Goal: Task Accomplishment & Management: Use online tool/utility

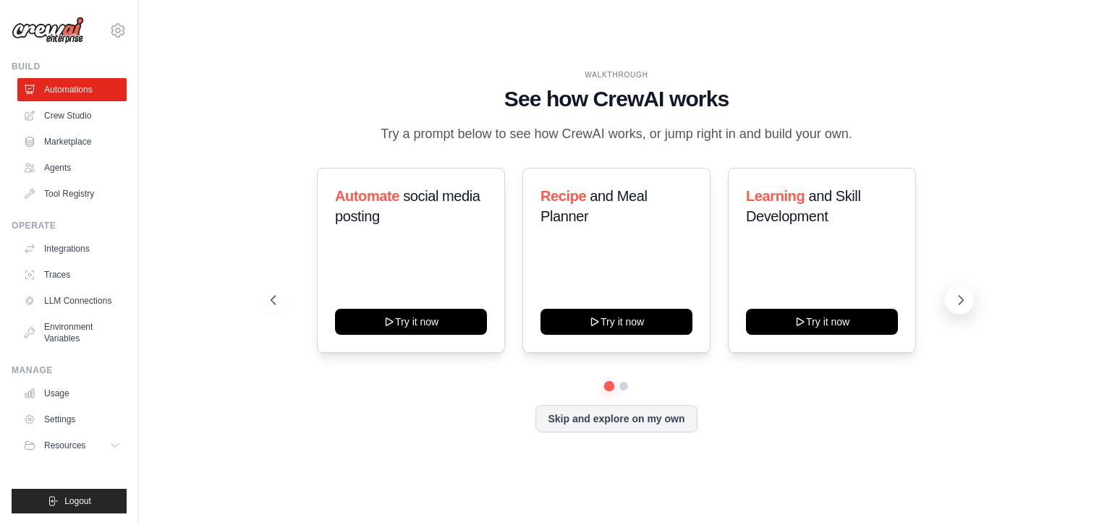
click at [955, 307] on icon at bounding box center [961, 300] width 14 height 14
click at [271, 308] on icon at bounding box center [272, 300] width 14 height 14
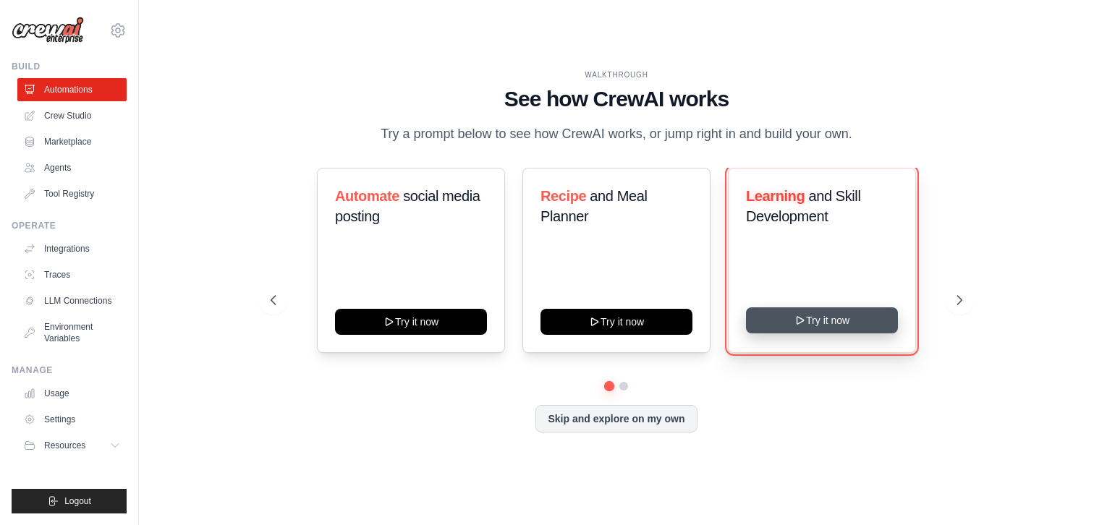
click at [774, 328] on button "Try it now" at bounding box center [822, 321] width 152 height 26
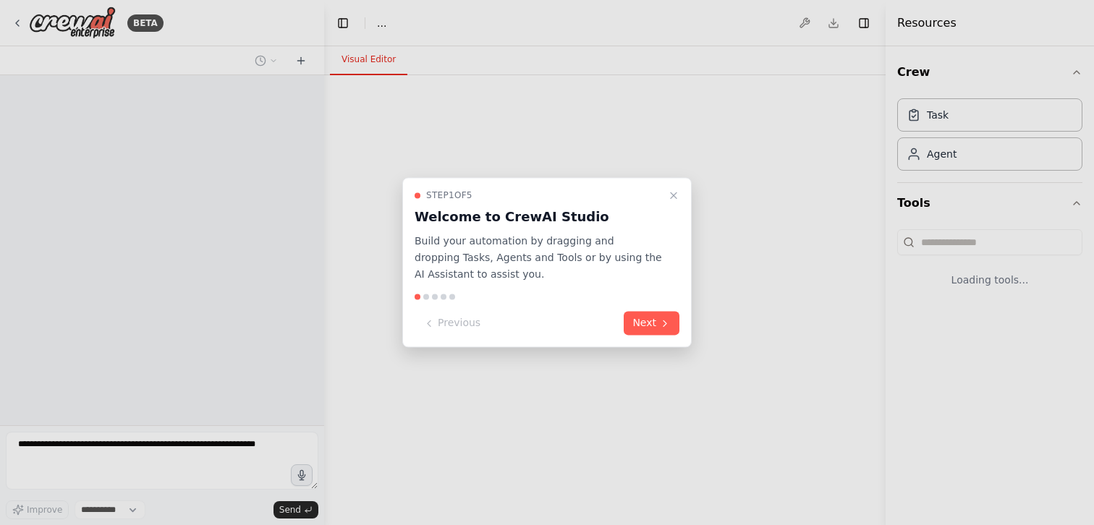
select select "****"
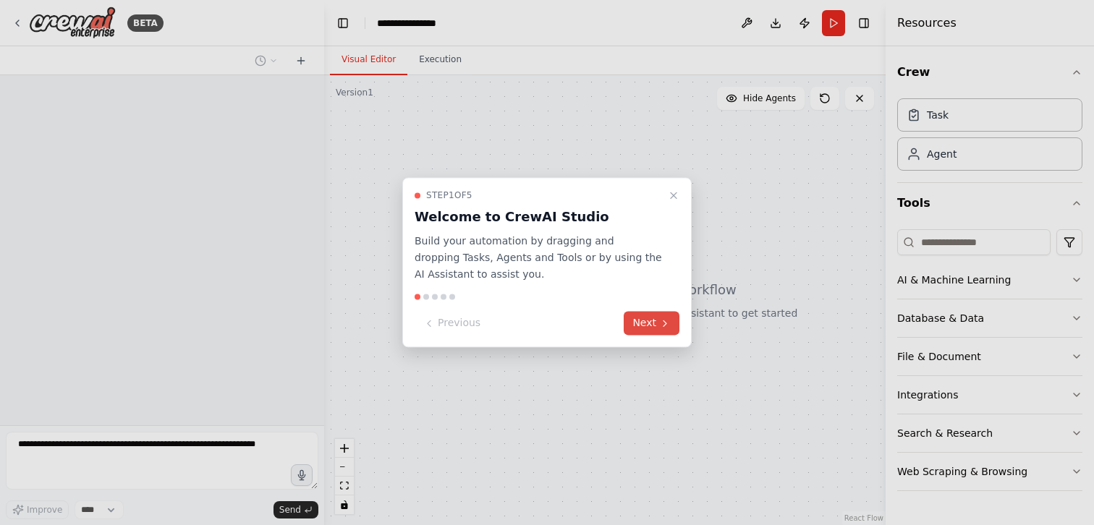
click at [649, 326] on button "Next" at bounding box center [652, 324] width 56 height 24
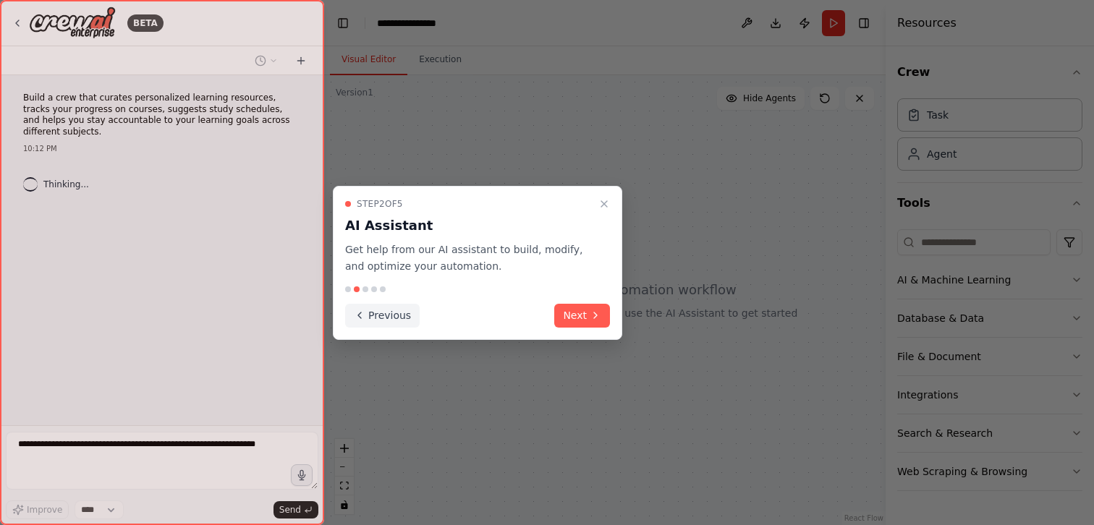
click at [393, 308] on button "Previous" at bounding box center [382, 316] width 75 height 24
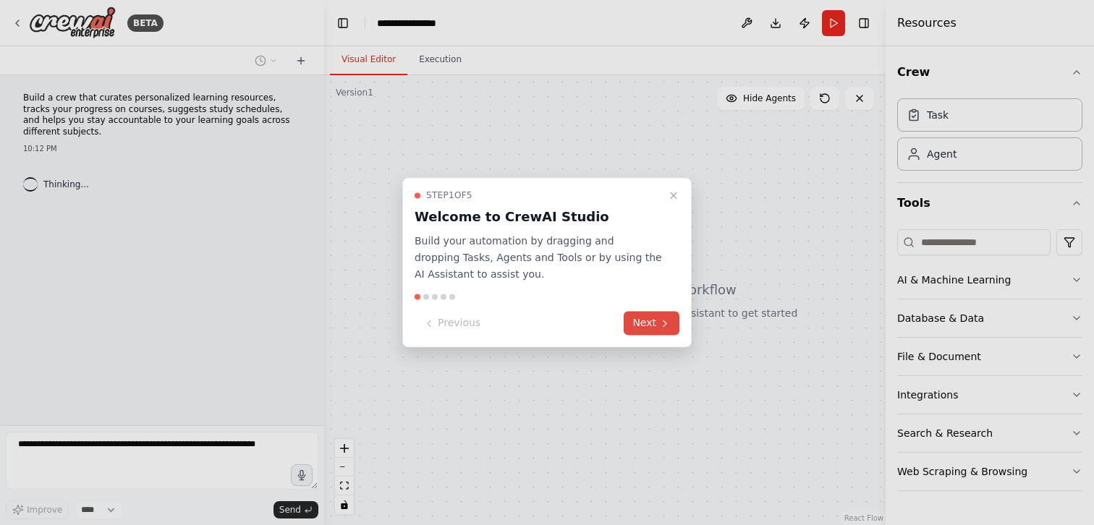
click at [646, 321] on button "Next" at bounding box center [652, 324] width 56 height 24
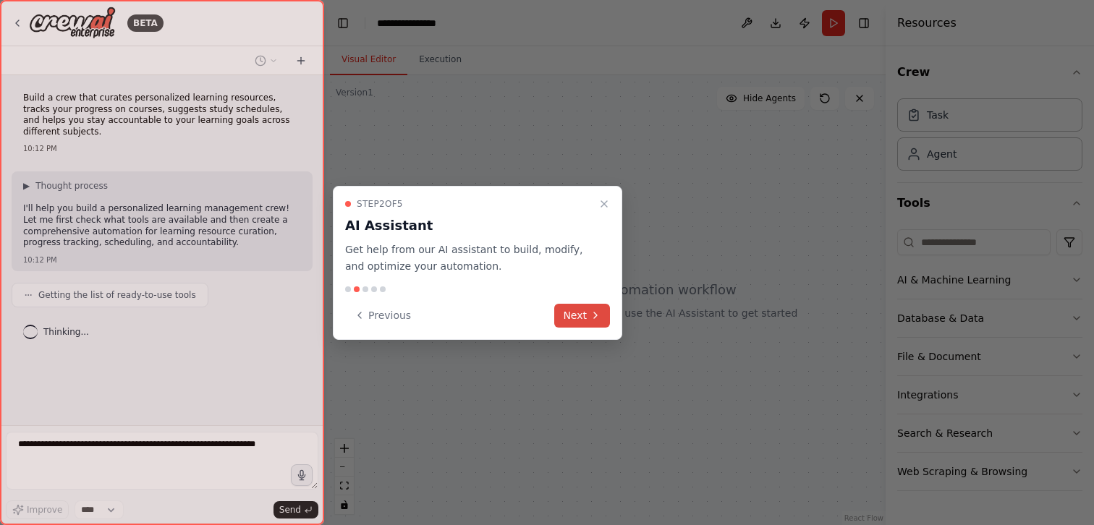
click at [575, 314] on button "Next" at bounding box center [582, 316] width 56 height 24
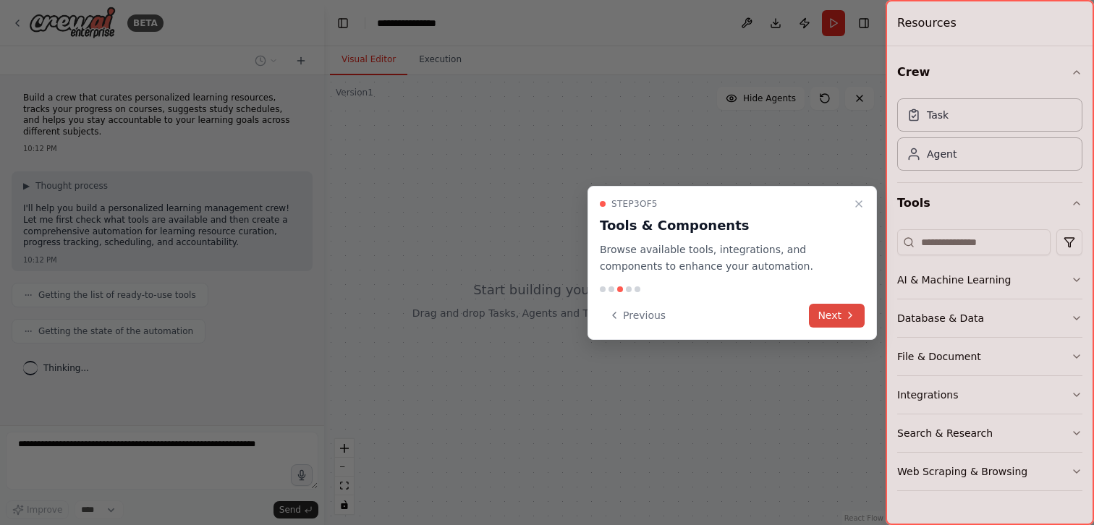
click at [841, 318] on button "Next" at bounding box center [837, 316] width 56 height 24
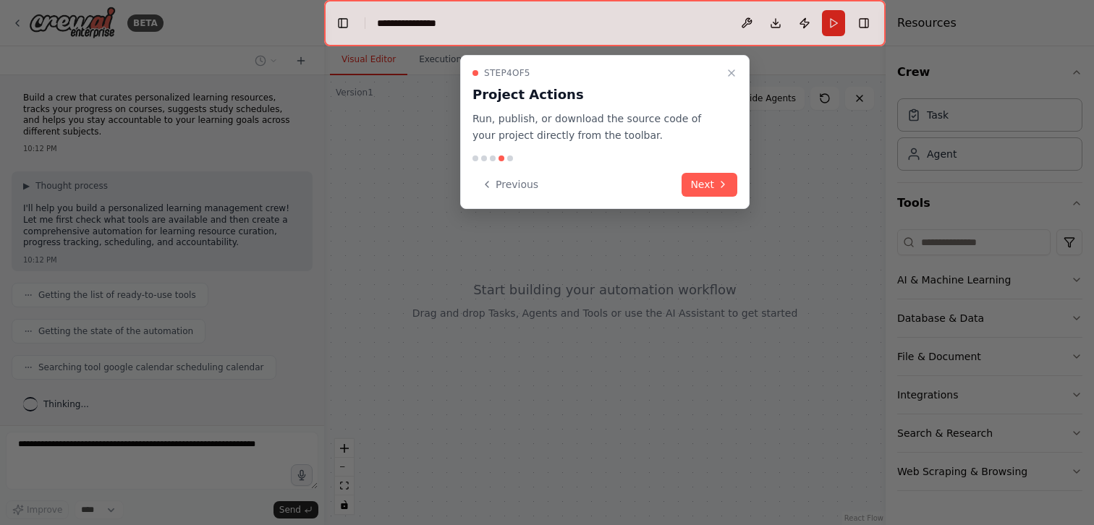
click at [607, 129] on p "Run, publish, or download the source code of your project directly from the too…" at bounding box center [597, 127] width 248 height 33
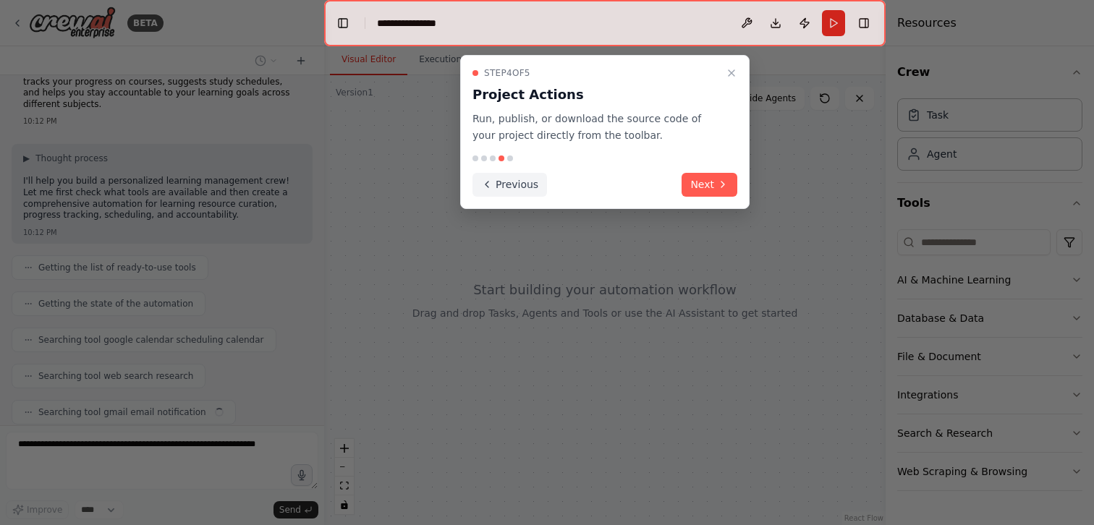
scroll to position [64, 0]
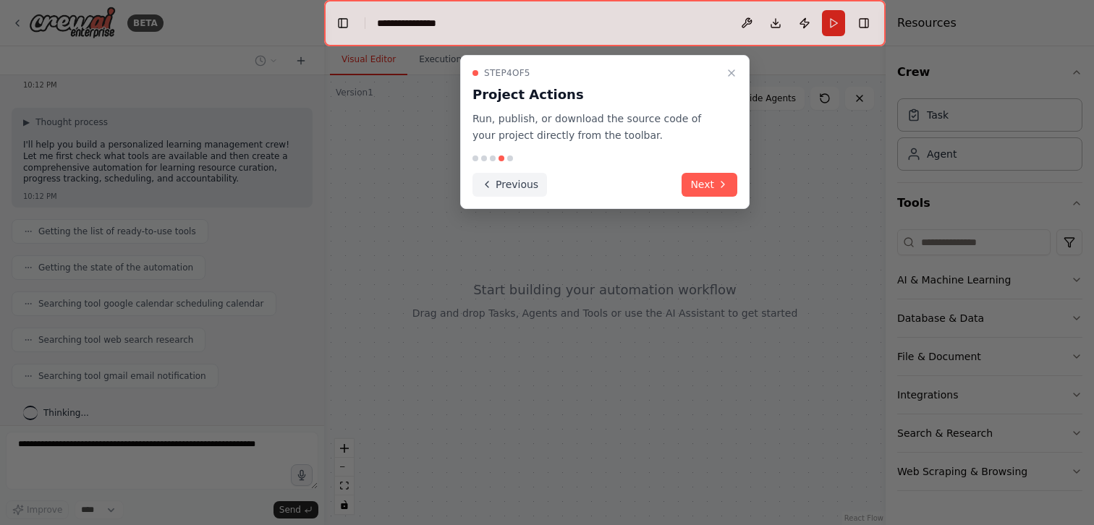
click at [504, 190] on button "Previous" at bounding box center [510, 185] width 75 height 24
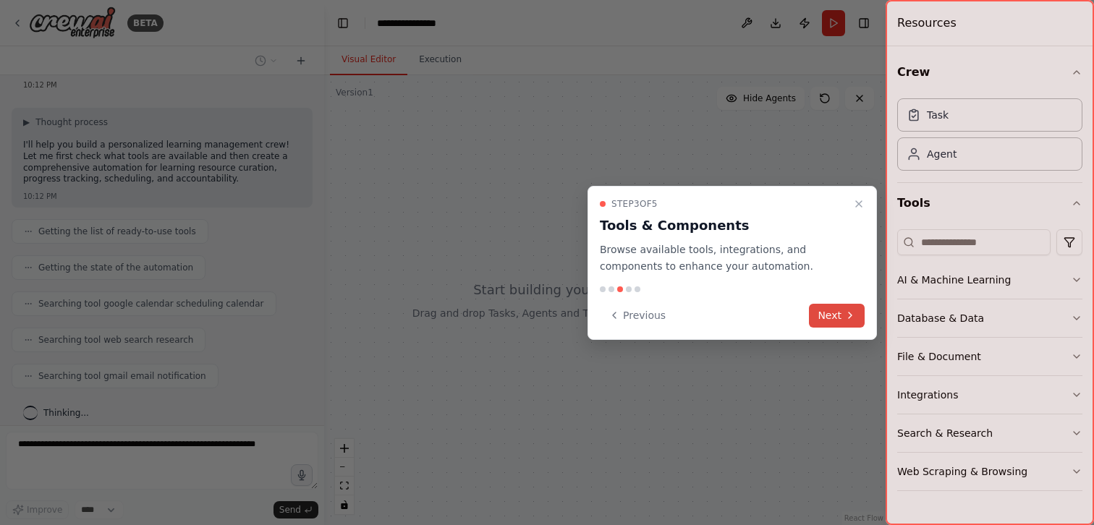
click at [811, 316] on button "Next" at bounding box center [837, 316] width 56 height 24
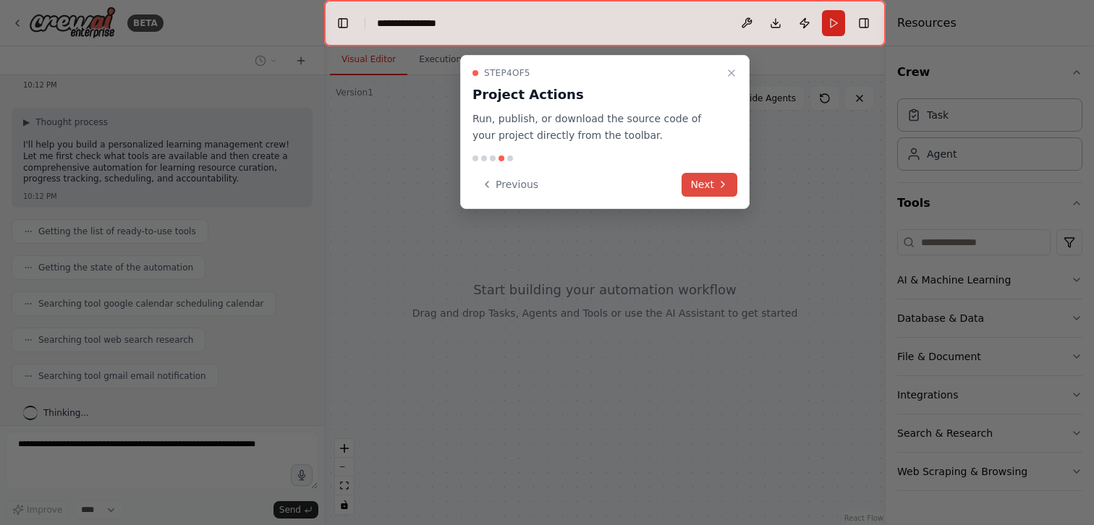
click at [712, 177] on button "Next" at bounding box center [710, 185] width 56 height 24
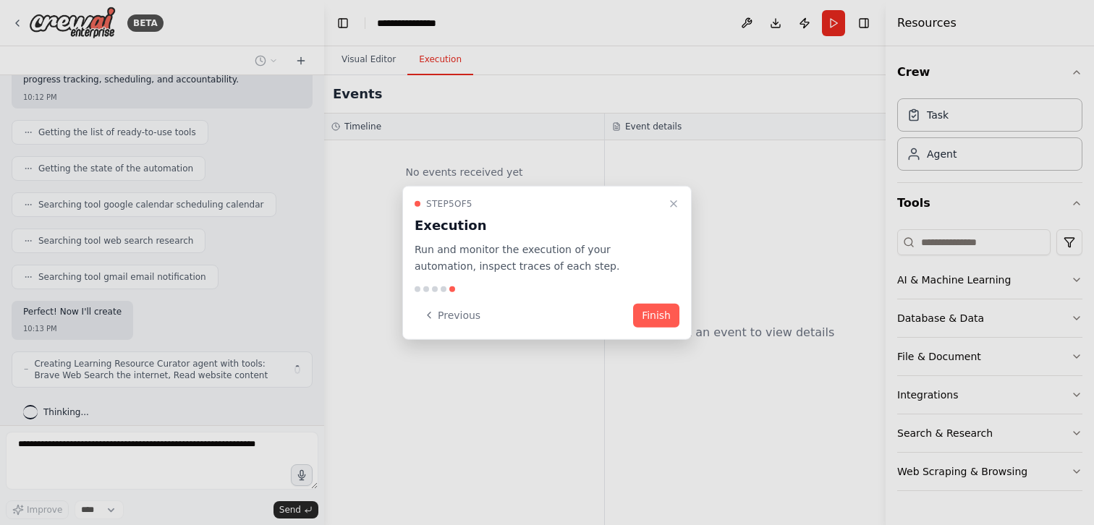
scroll to position [174, 0]
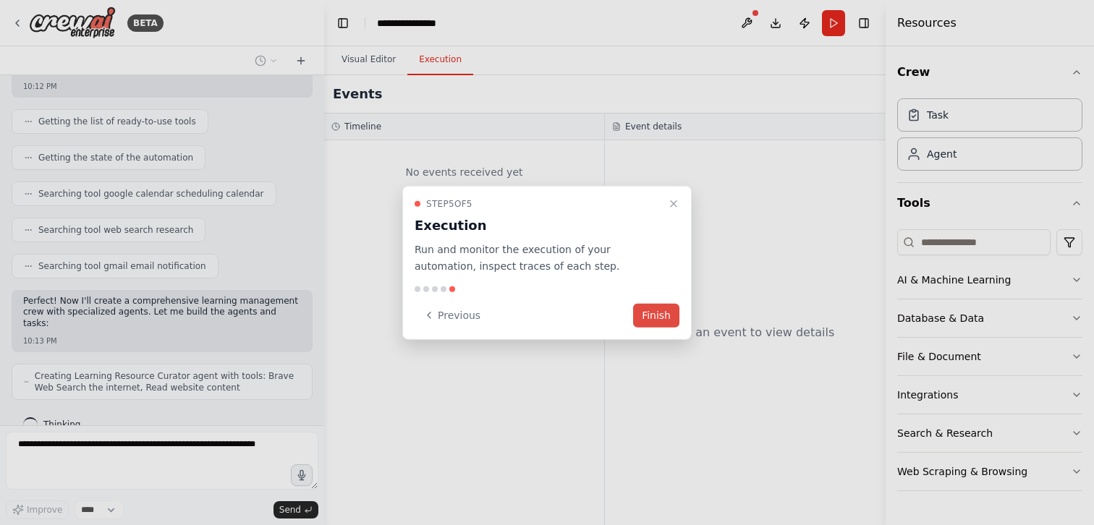
click at [652, 321] on button "Finish" at bounding box center [656, 315] width 46 height 24
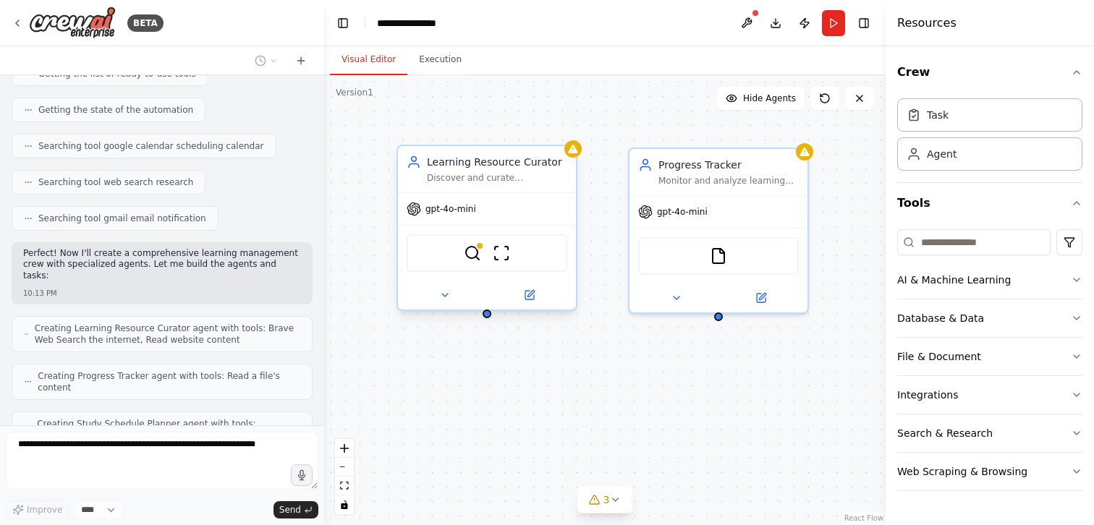
scroll to position [269, 0]
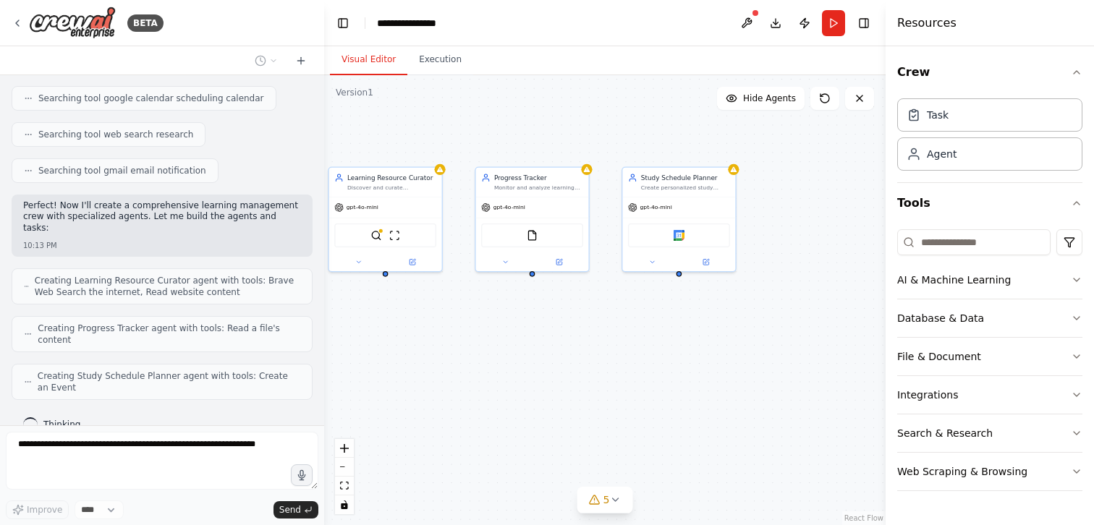
drag, startPoint x: 591, startPoint y: 357, endPoint x: 460, endPoint y: 309, distance: 138.7
click at [460, 309] on div "Learning Resource Curator Discover and curate personalized learning resources f…" at bounding box center [605, 300] width 562 height 450
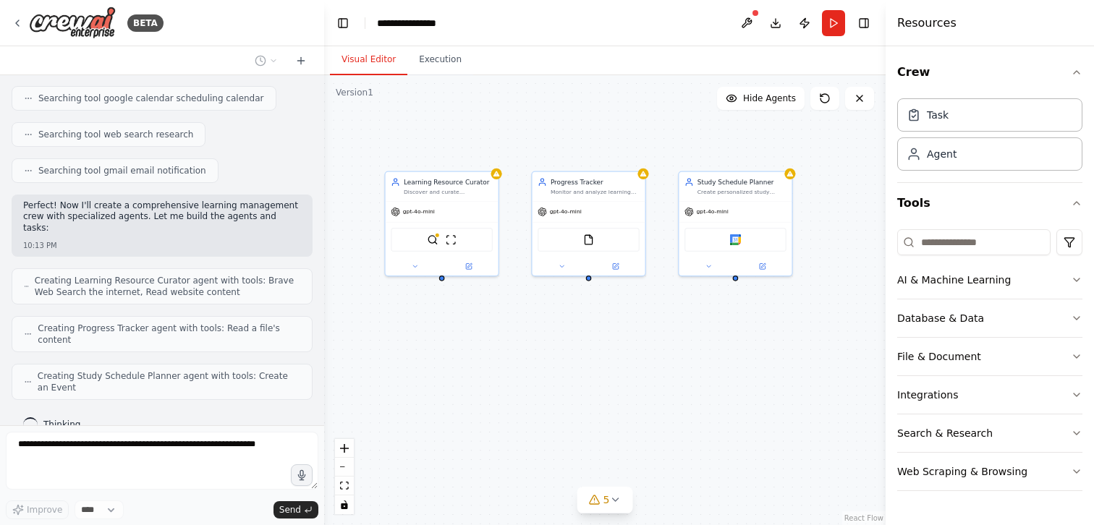
drag, startPoint x: 460, startPoint y: 309, endPoint x: 517, endPoint y: 314, distance: 56.7
click at [517, 314] on div "Learning Resource Curator Discover and curate personalized learning resources f…" at bounding box center [605, 300] width 562 height 450
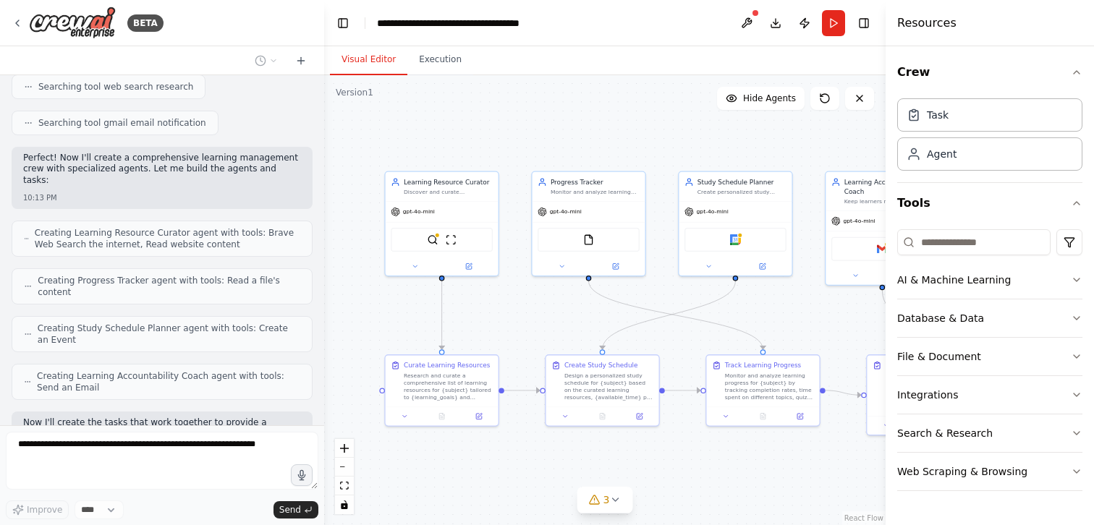
scroll to position [608, 0]
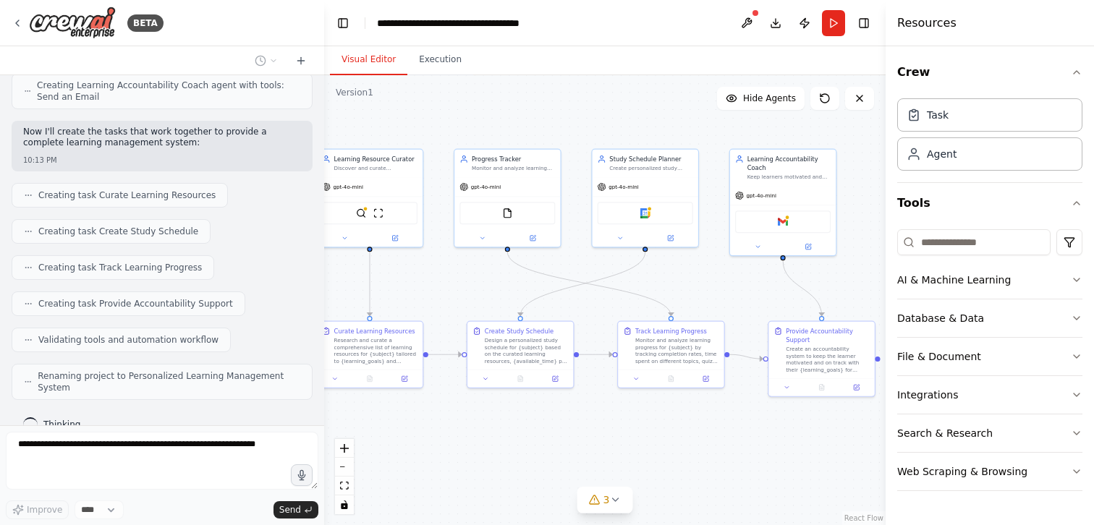
drag, startPoint x: 668, startPoint y: 321, endPoint x: 616, endPoint y: 294, distance: 58.6
click at [616, 294] on div ".deletable-edge-delete-btn { width: 20px; height: 20px; border: 0px solid #ffff…" at bounding box center [605, 300] width 562 height 450
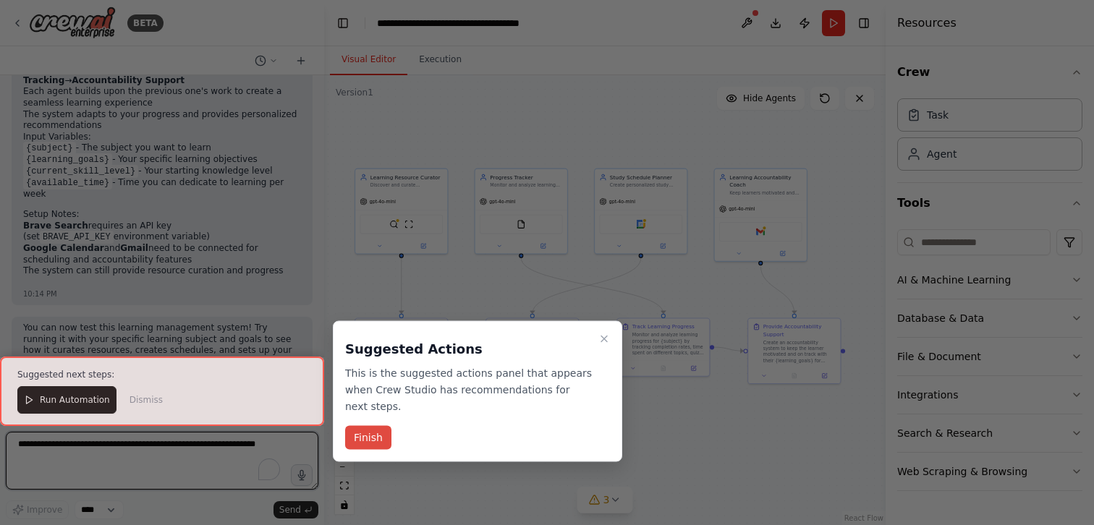
scroll to position [1157, 0]
click at [368, 436] on button "Finish" at bounding box center [368, 438] width 46 height 24
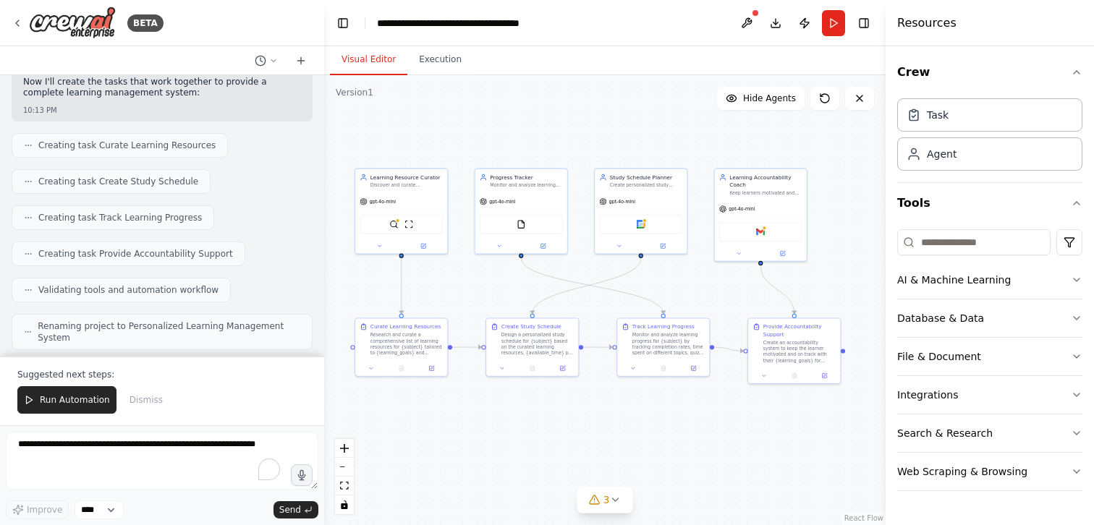
scroll to position [549, 0]
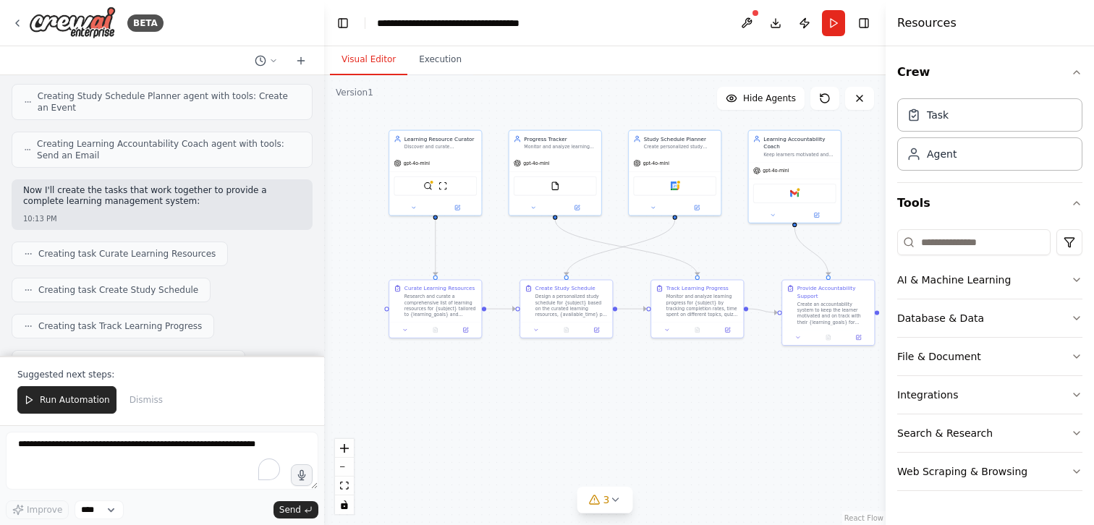
drag, startPoint x: 504, startPoint y: 140, endPoint x: 537, endPoint y: 103, distance: 49.7
click at [537, 102] on div ".deletable-edge-delete-btn { width: 20px; height: 20px; border: 0px solid #ffff…" at bounding box center [605, 300] width 562 height 450
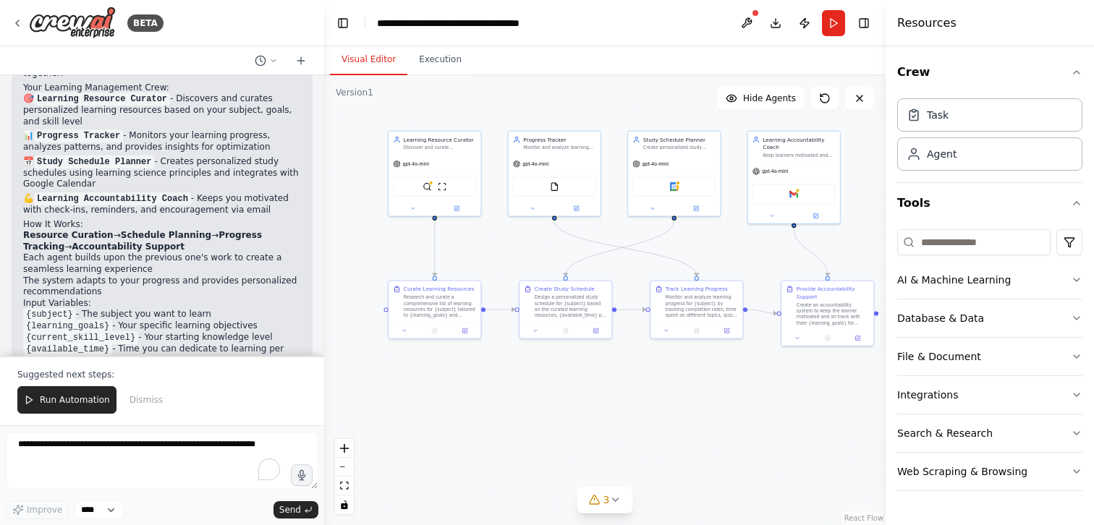
scroll to position [1157, 0]
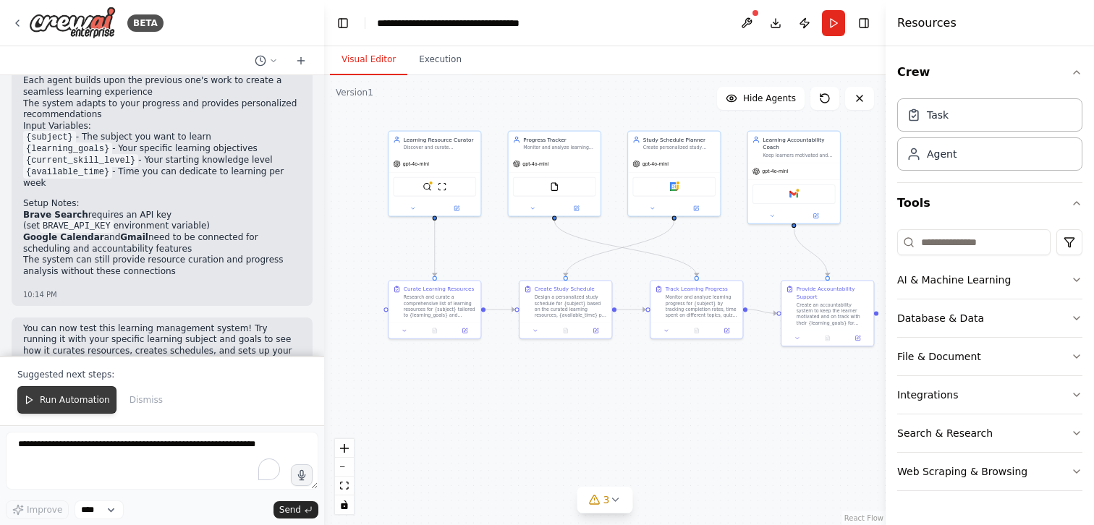
click at [78, 410] on button "Run Automation" at bounding box center [66, 400] width 99 height 28
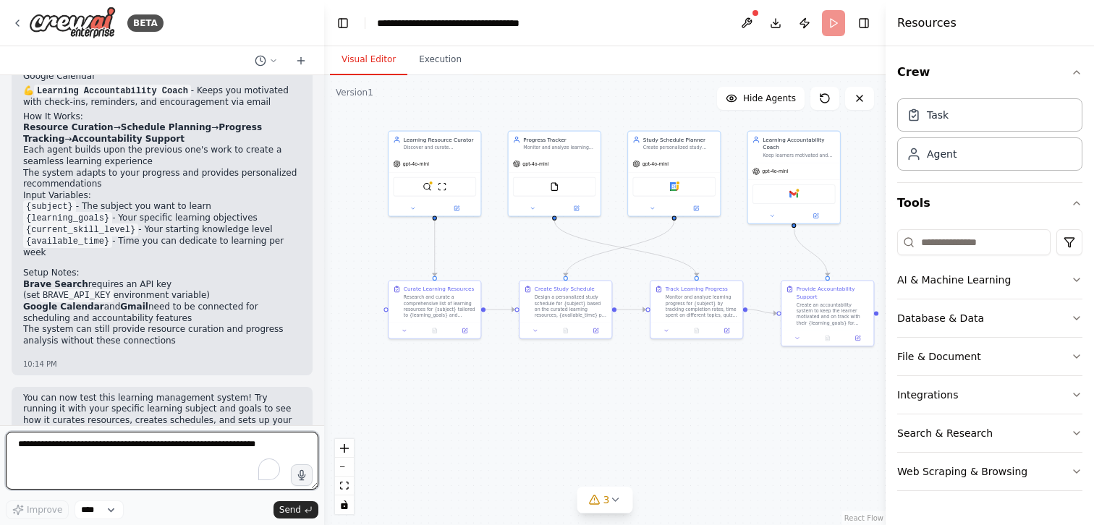
click at [145, 447] on textarea "To enrich screen reader interactions, please activate Accessibility in Grammarl…" at bounding box center [162, 461] width 313 height 58
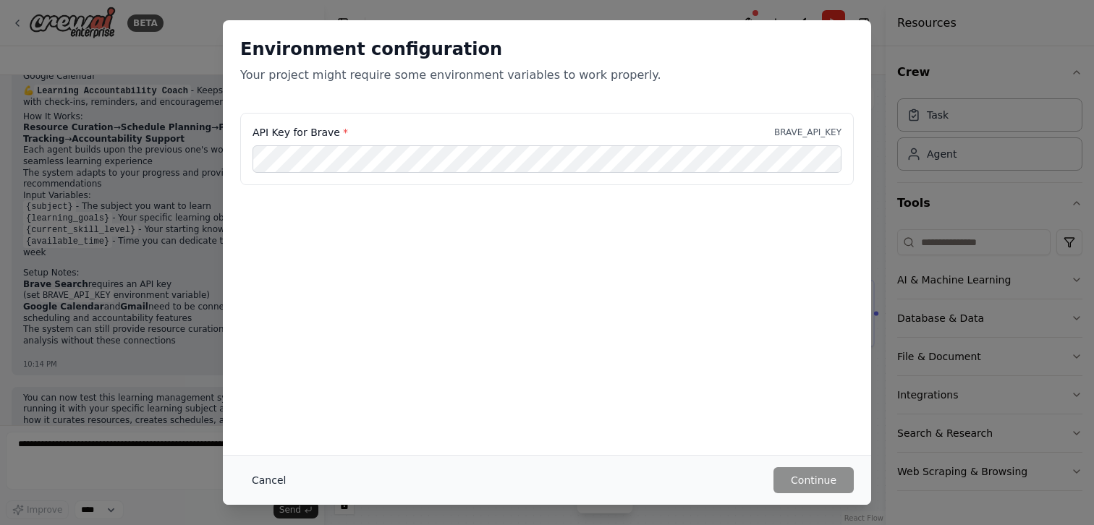
click at [264, 473] on button "Cancel" at bounding box center [268, 481] width 57 height 26
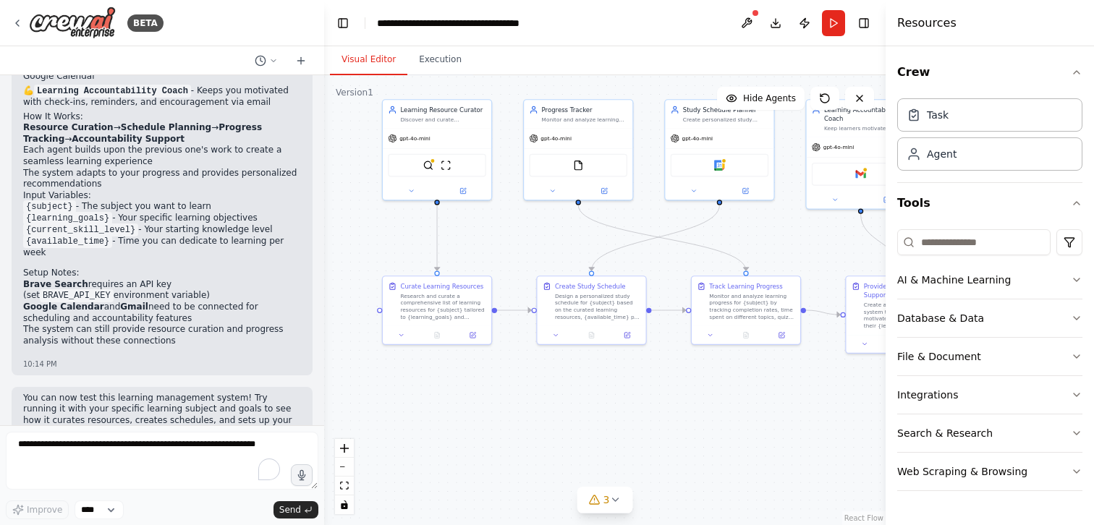
drag, startPoint x: 480, startPoint y: 269, endPoint x: 494, endPoint y: 261, distance: 15.9
click at [494, 261] on div ".deletable-edge-delete-btn { width: 20px; height: 20px; border: 0px solid #ffff…" at bounding box center [605, 300] width 562 height 450
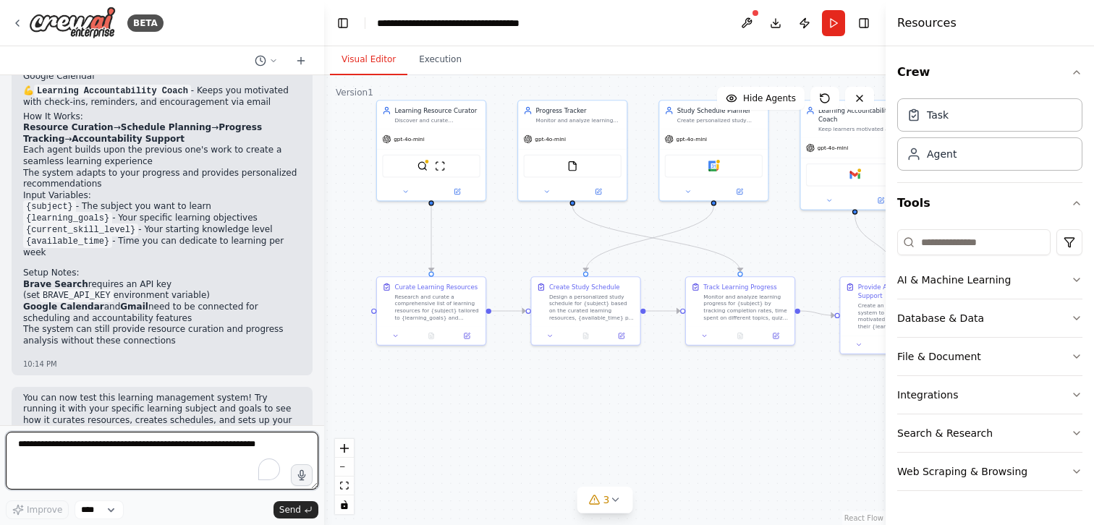
click at [204, 464] on textarea "To enrich screen reader interactions, please activate Accessibility in Grammarl…" at bounding box center [162, 461] width 313 height 58
click at [223, 447] on textarea "To enrich screen reader interactions, please activate Accessibility in Grammarl…" at bounding box center [162, 461] width 313 height 58
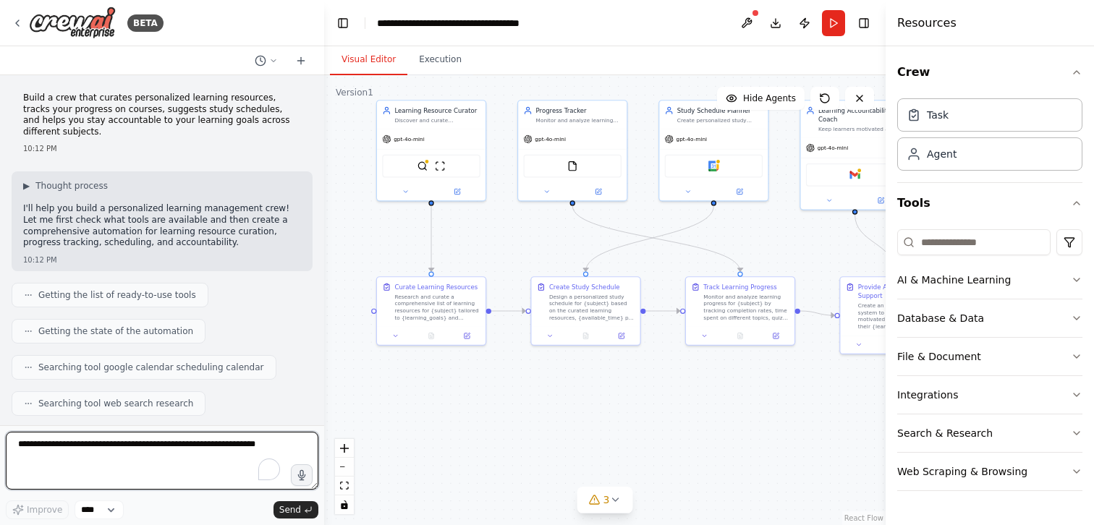
scroll to position [0, 0]
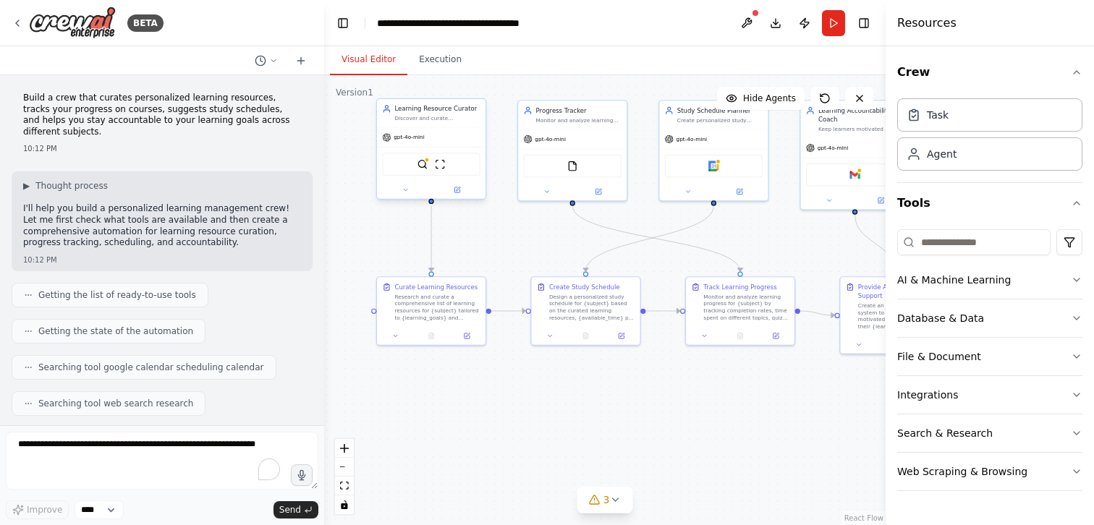
click at [430, 128] on div "gpt-4o-mini" at bounding box center [431, 138] width 109 height 20
click at [443, 112] on div "Learning Resource Curator" at bounding box center [436, 108] width 85 height 9
click at [563, 127] on div "gpt-4o-mini FileReadTool" at bounding box center [572, 163] width 109 height 72
click at [431, 135] on div "gpt-4o-mini" at bounding box center [431, 138] width 109 height 20
click at [405, 193] on button at bounding box center [406, 190] width 50 height 11
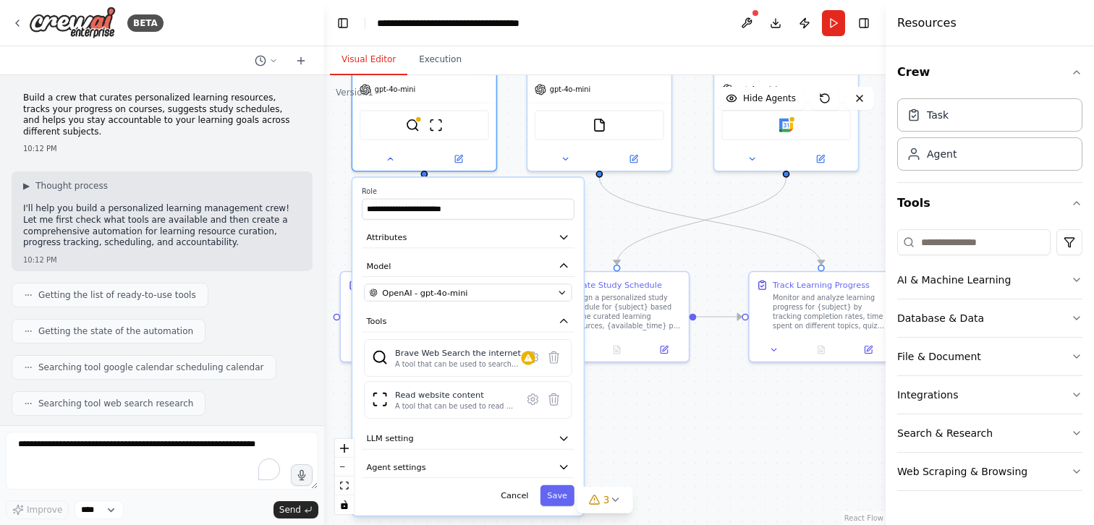
drag, startPoint x: 457, startPoint y: 193, endPoint x: 470, endPoint y: 192, distance: 13.1
click at [470, 192] on label "Role" at bounding box center [468, 191] width 213 height 9
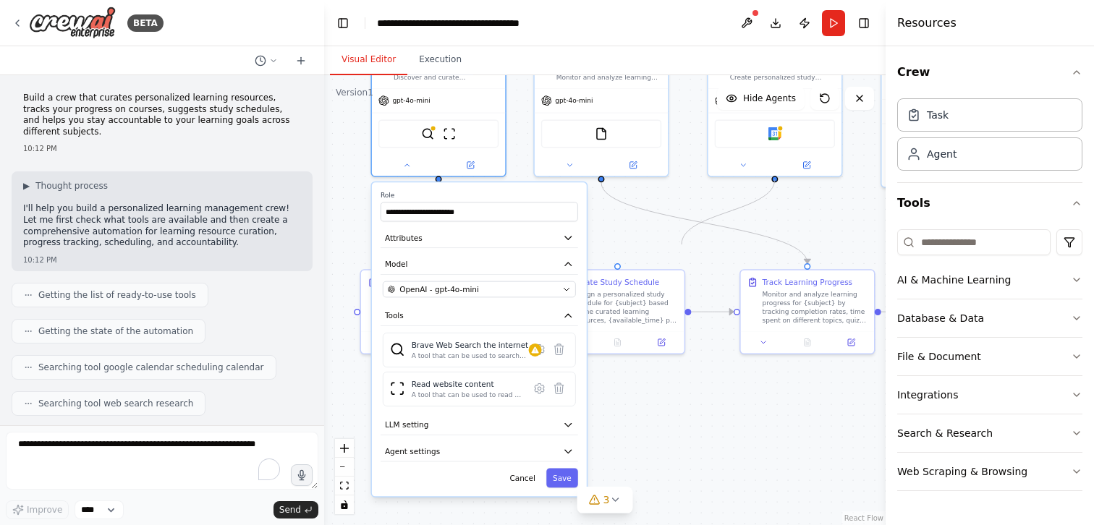
drag, startPoint x: 617, startPoint y: 254, endPoint x: 682, endPoint y: 245, distance: 65.8
click at [682, 245] on div ".deletable-edge-delete-btn { width: 20px; height: 20px; border: 0px solid #ffff…" at bounding box center [605, 300] width 562 height 450
drag, startPoint x: 623, startPoint y: 246, endPoint x: 686, endPoint y: 221, distance: 67.9
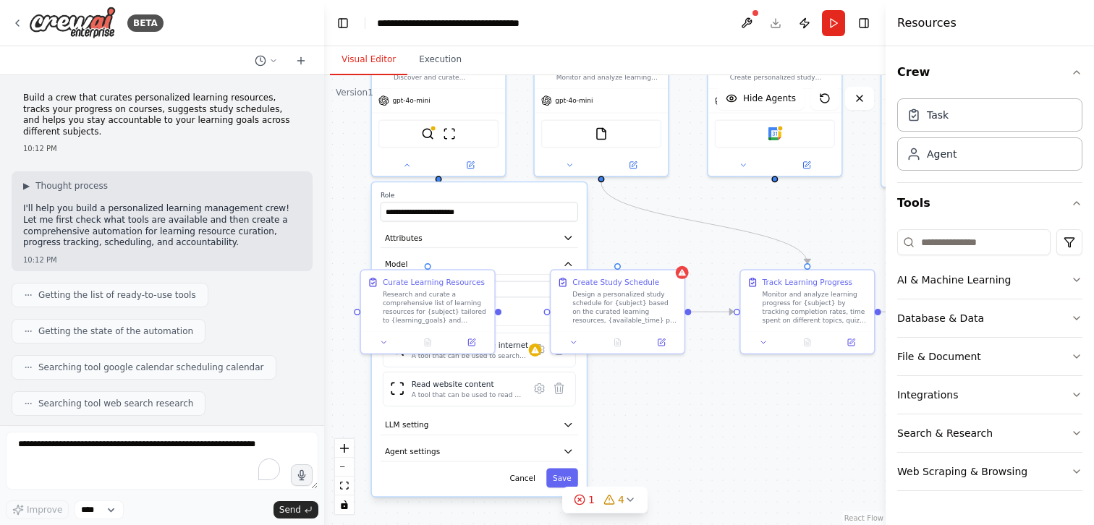
click at [619, 232] on div ".deletable-edge-delete-btn { width: 20px; height: 20px; border: 0px solid #ffff…" at bounding box center [605, 300] width 562 height 450
drag, startPoint x: 775, startPoint y: 179, endPoint x: 617, endPoint y: 261, distance: 178.7
click at [617, 261] on div ".deletable-edge-delete-btn { width: 20px; height: 20px; border: 0px solid #ffff…" at bounding box center [605, 300] width 562 height 450
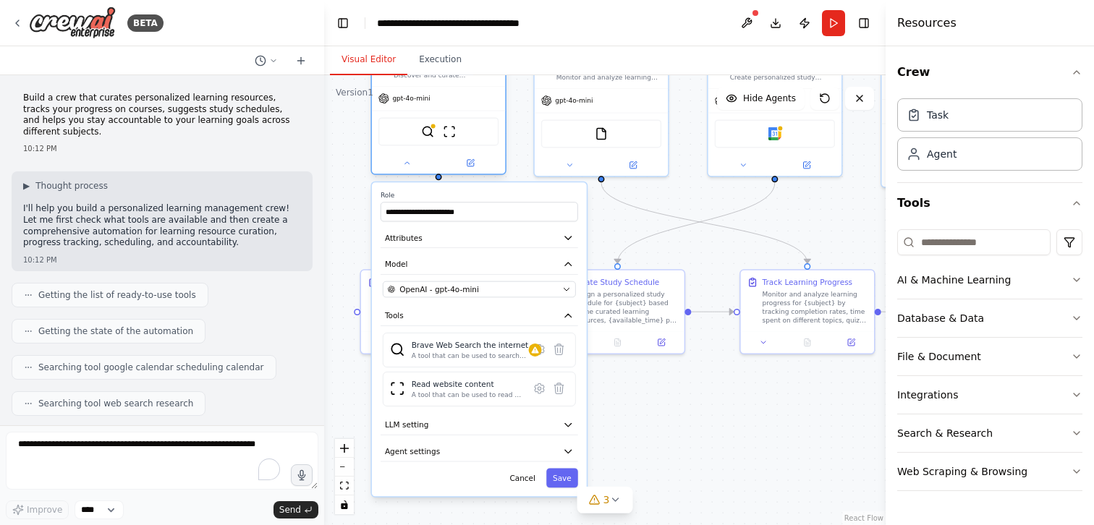
click at [414, 171] on div at bounding box center [438, 163] width 133 height 22
click at [405, 161] on icon at bounding box center [406, 162] width 9 height 9
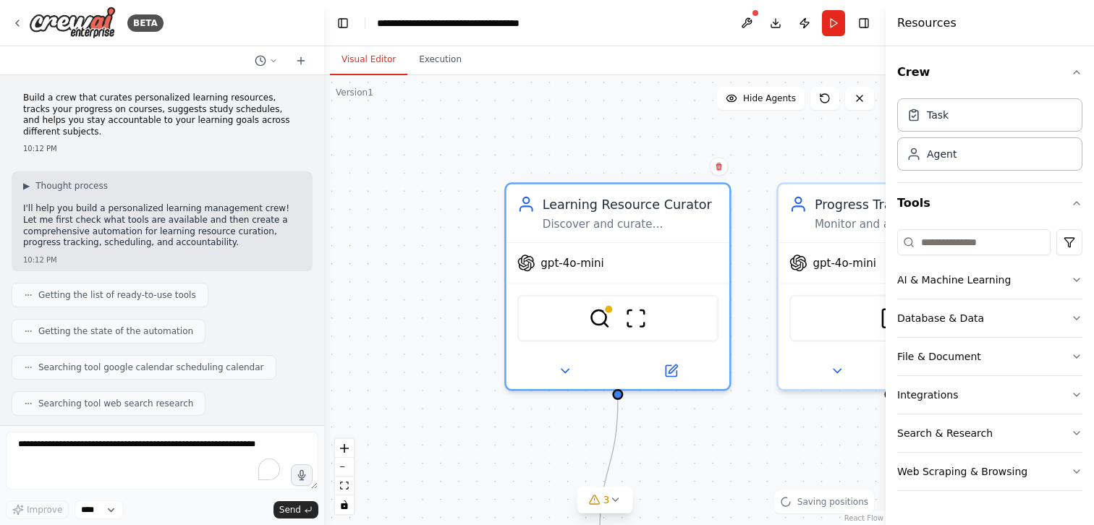
drag, startPoint x: 356, startPoint y: 166, endPoint x: 480, endPoint y: 372, distance: 240.5
click at [480, 372] on div ".deletable-edge-delete-btn { width: 20px; height: 20px; border: 0px solid #ffff…" at bounding box center [605, 300] width 562 height 450
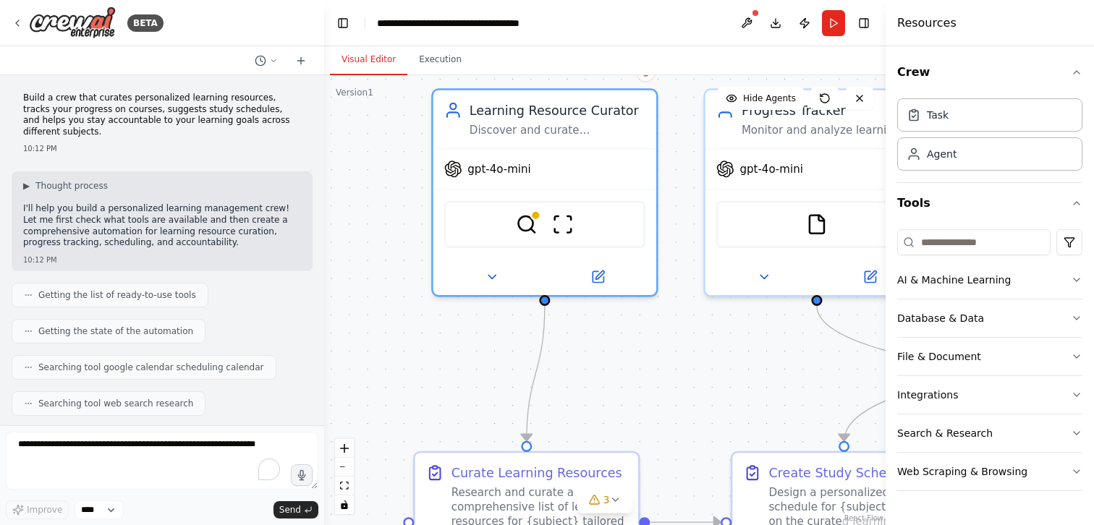
drag, startPoint x: 480, startPoint y: 372, endPoint x: 405, endPoint y: 274, distance: 123.5
click at [405, 274] on div ".deletable-edge-delete-btn { width: 20px; height: 20px; border: 0px solid #ffff…" at bounding box center [605, 300] width 562 height 450
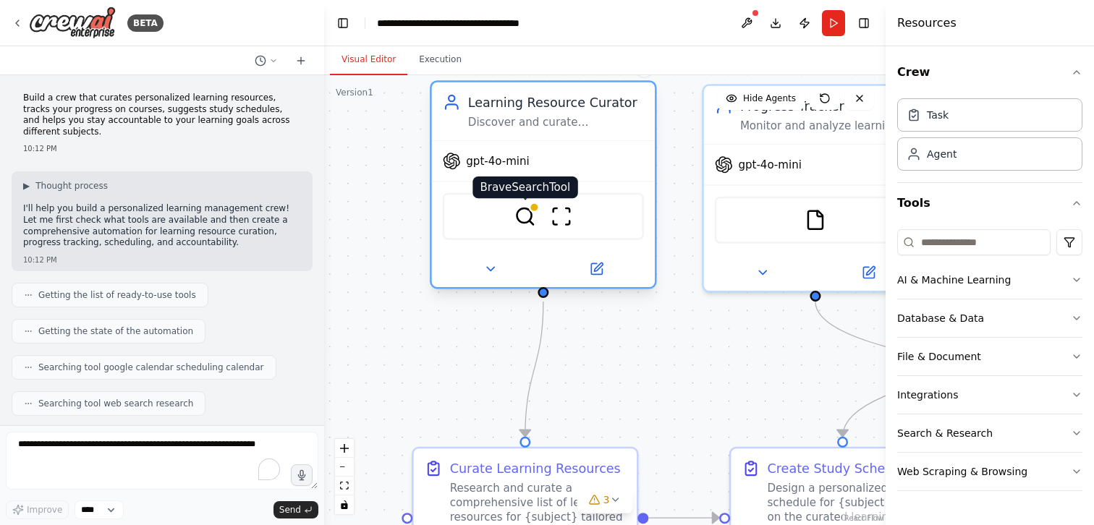
click at [527, 215] on img at bounding box center [526, 217] width 22 height 22
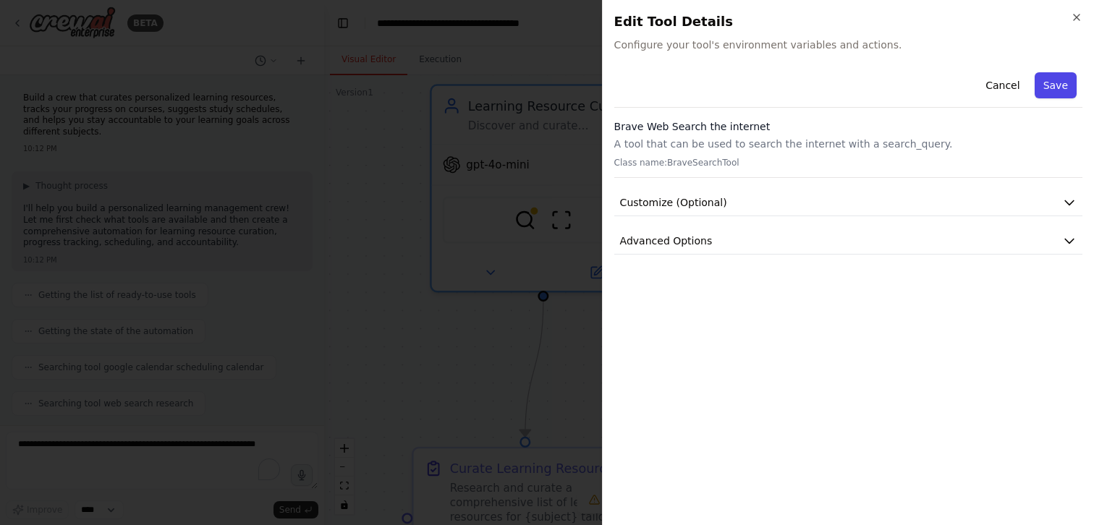
click at [1047, 85] on button "Save" at bounding box center [1056, 85] width 42 height 26
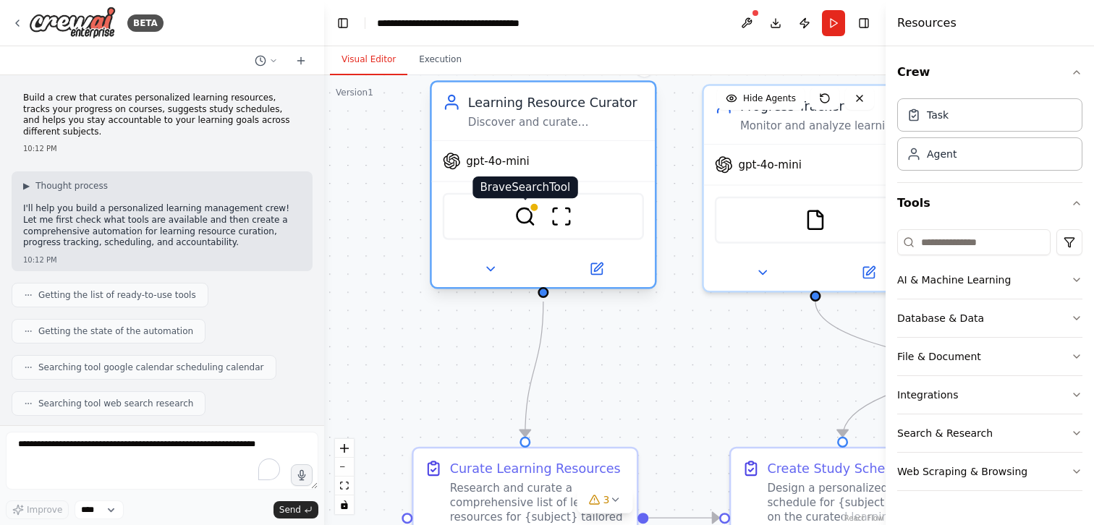
click at [523, 220] on img at bounding box center [526, 217] width 22 height 22
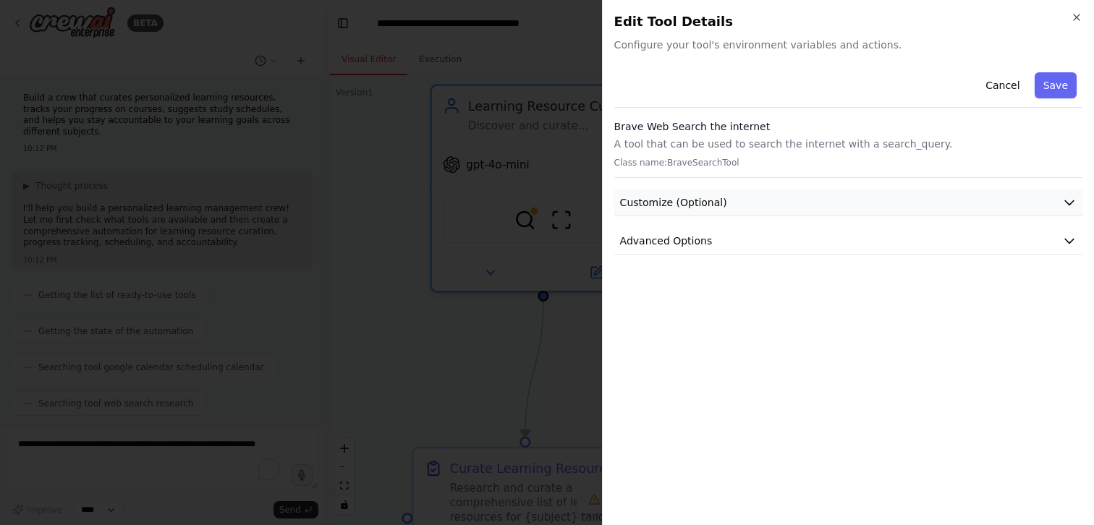
click at [909, 193] on button "Customize (Optional)" at bounding box center [848, 203] width 468 height 27
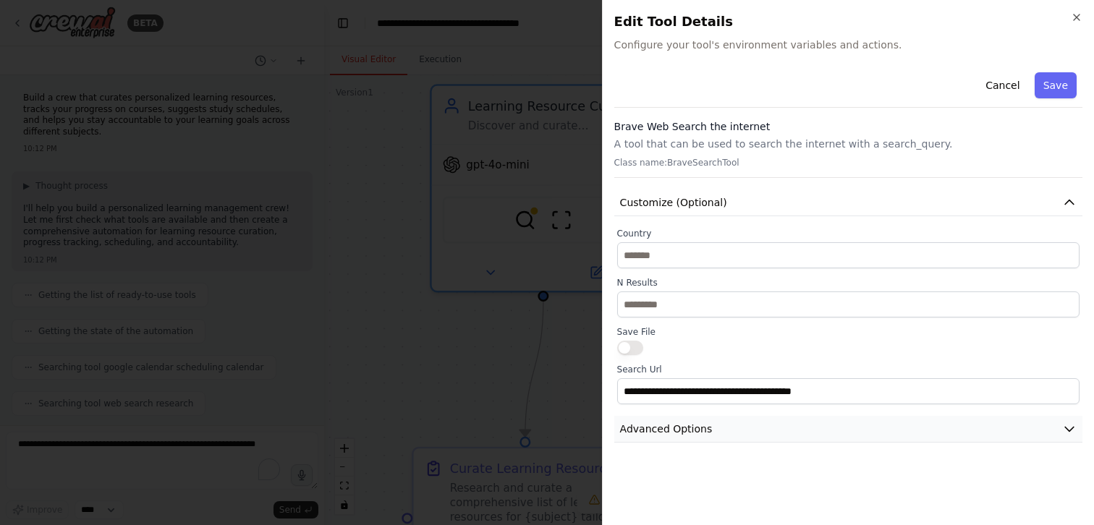
click at [873, 432] on button "Advanced Options" at bounding box center [848, 429] width 468 height 27
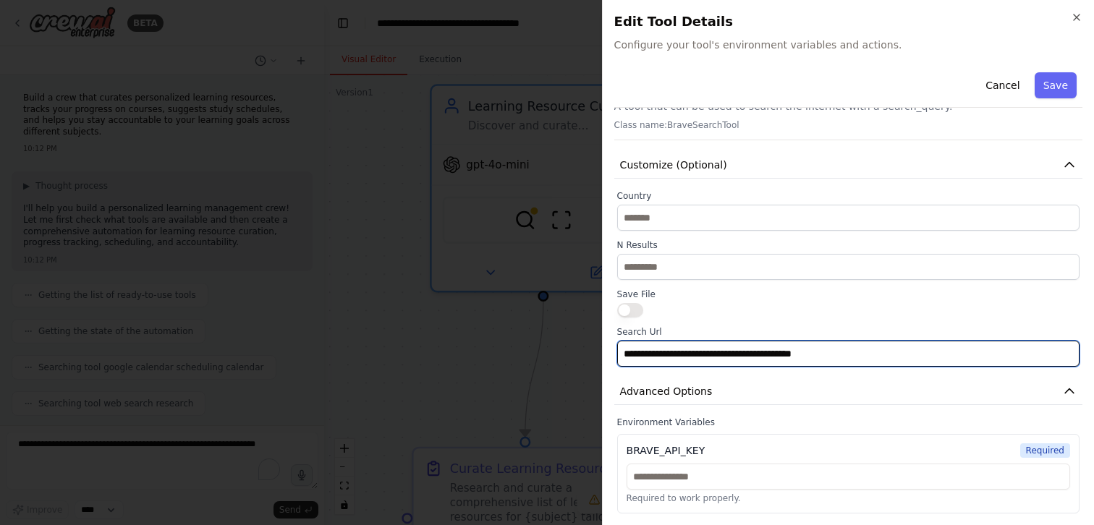
click at [915, 365] on input "**********" at bounding box center [848, 354] width 462 height 26
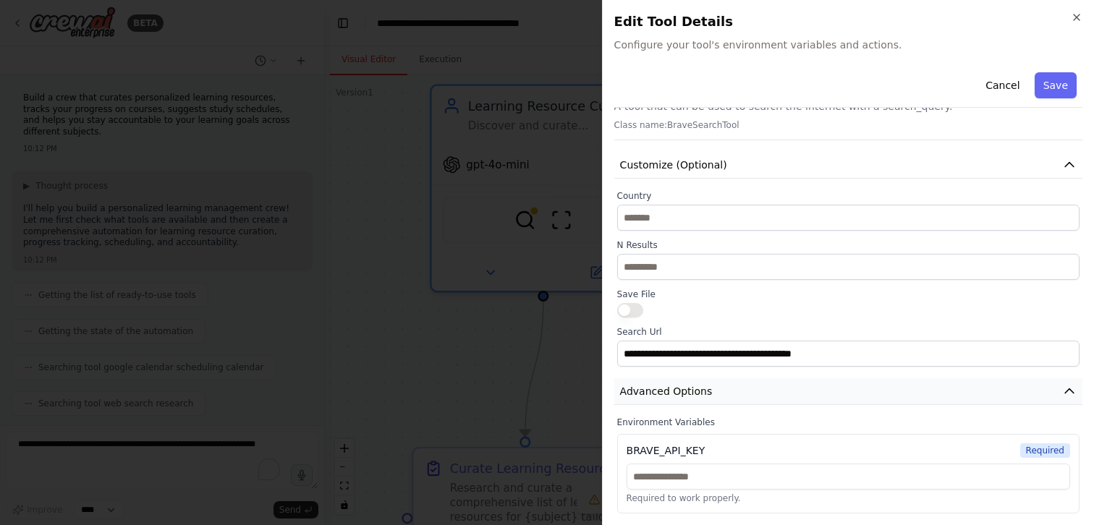
click at [841, 380] on button "Advanced Options" at bounding box center [848, 391] width 468 height 27
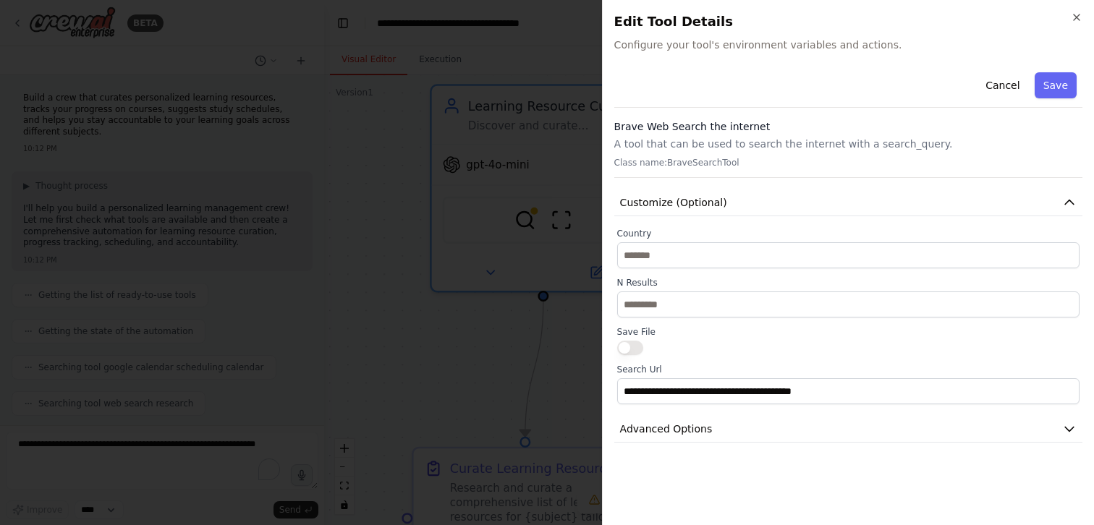
scroll to position [0, 0]
click at [529, 213] on div at bounding box center [547, 262] width 1094 height 525
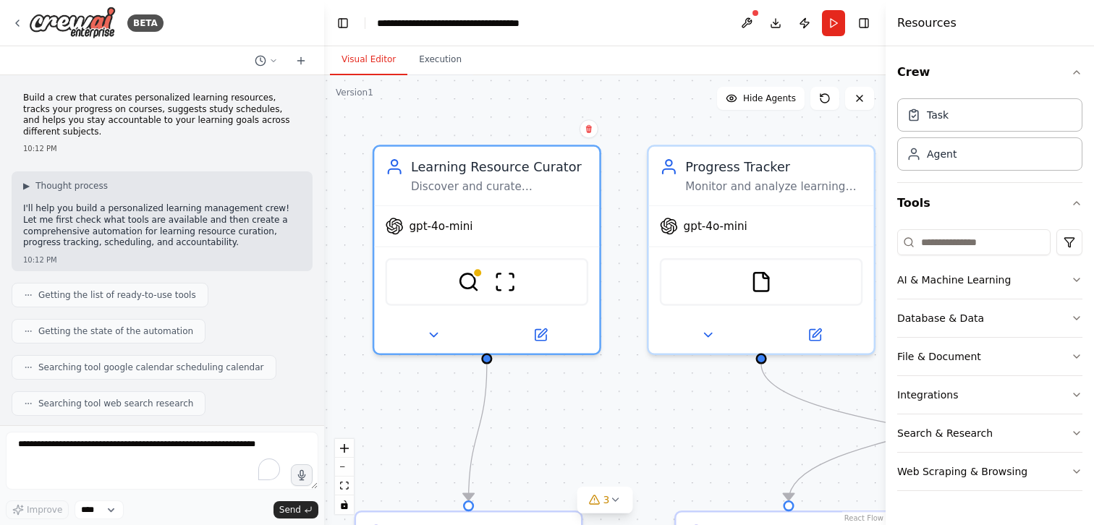
drag, startPoint x: 435, startPoint y: 324, endPoint x: 389, endPoint y: 381, distance: 73.0
click at [389, 381] on div ".deletable-edge-delete-btn { width: 20px; height: 20px; border: 0px solid #ffff…" at bounding box center [605, 300] width 562 height 450
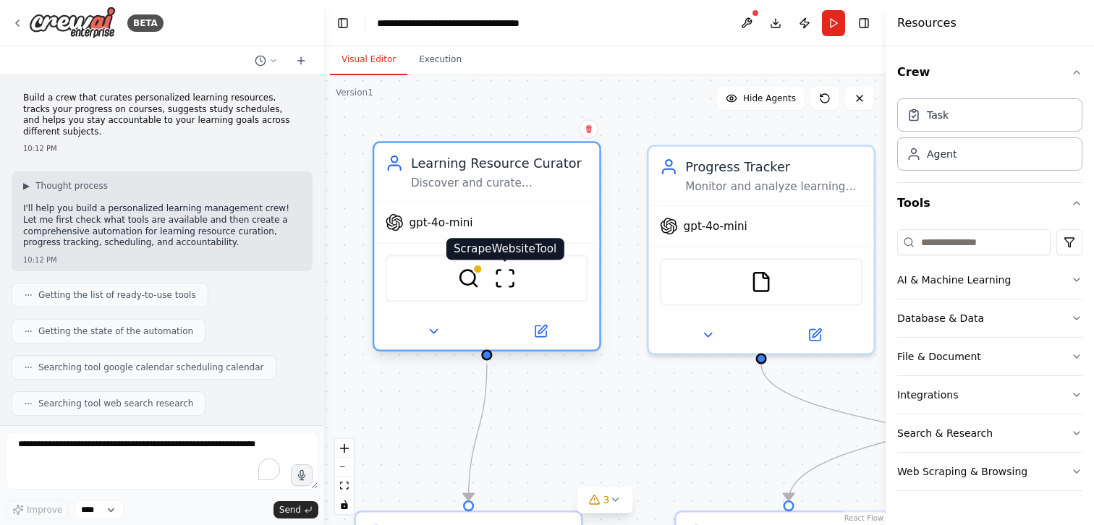
click at [507, 276] on img at bounding box center [505, 279] width 22 height 22
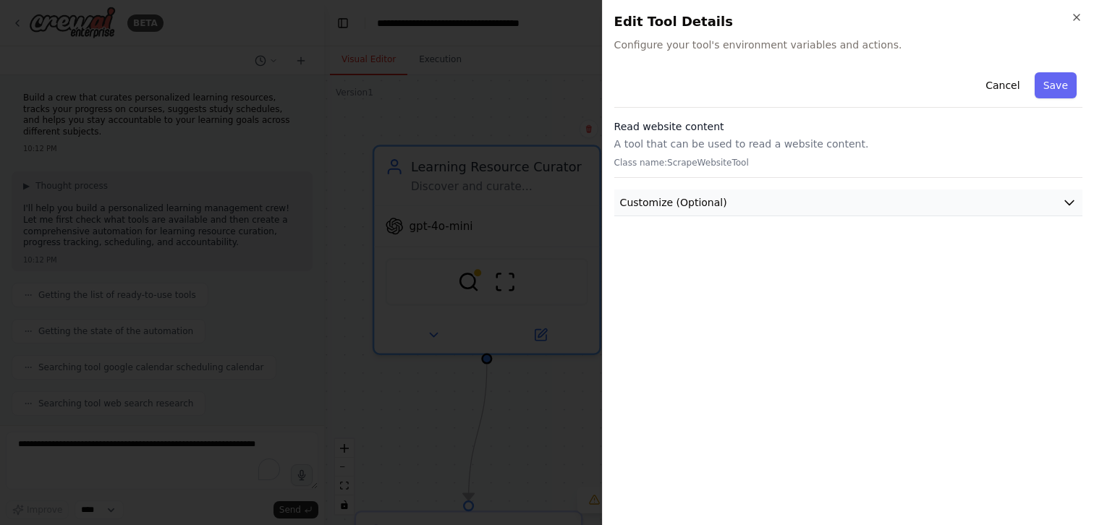
click at [963, 190] on button "Customize (Optional)" at bounding box center [848, 203] width 468 height 27
click at [1073, 12] on icon "button" at bounding box center [1077, 18] width 12 height 12
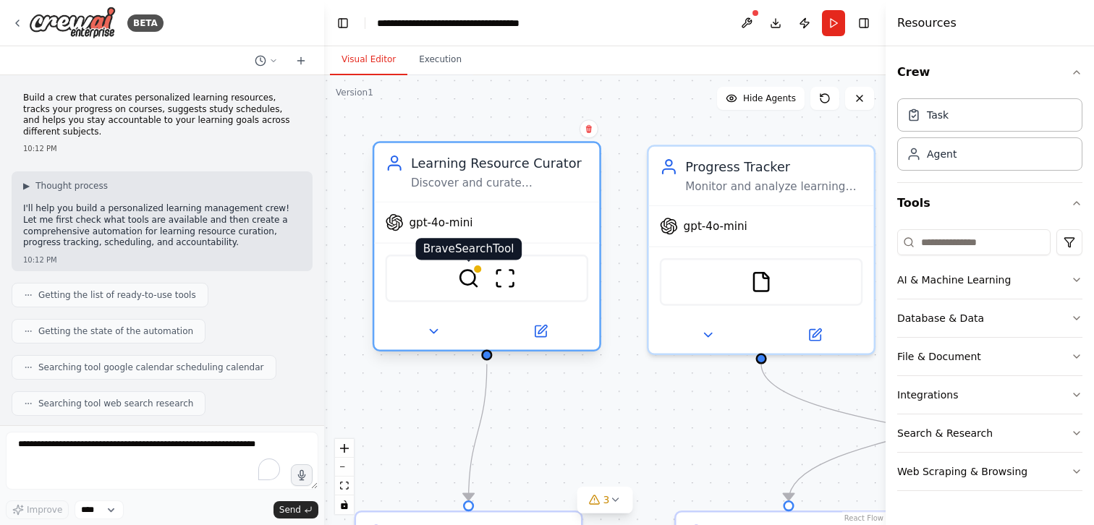
click at [463, 279] on img at bounding box center [468, 279] width 22 height 22
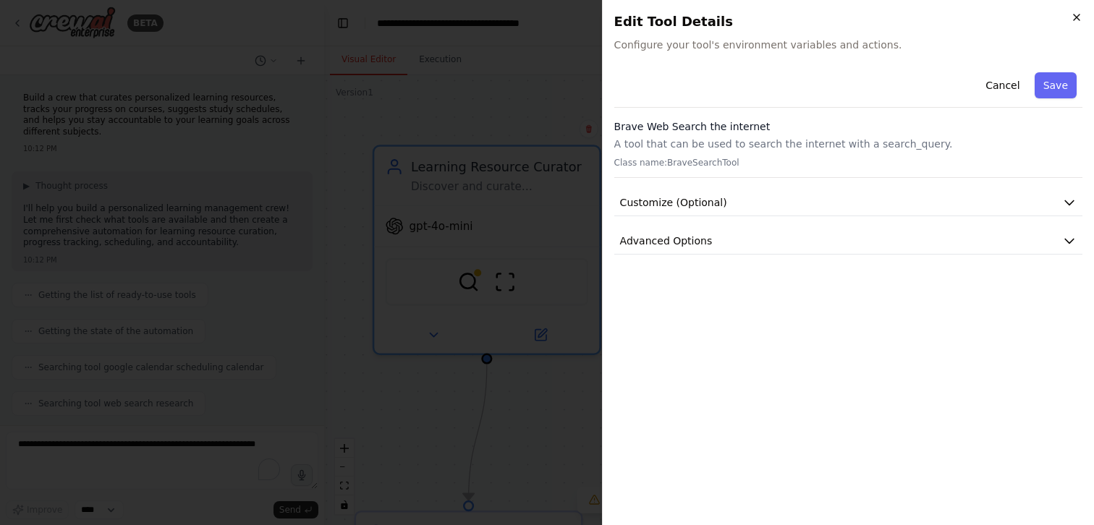
click at [1078, 17] on icon "button" at bounding box center [1077, 18] width 12 height 12
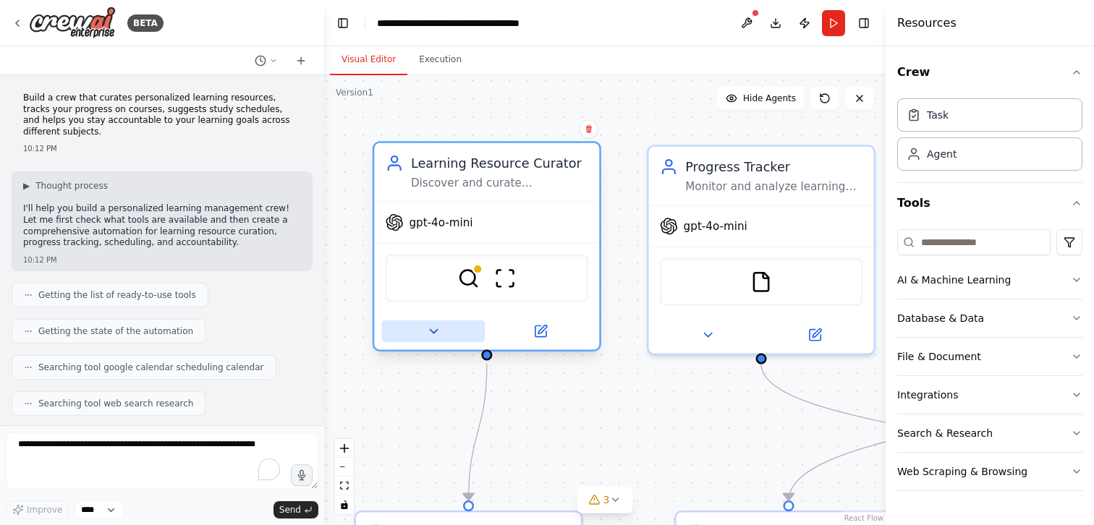
click at [445, 321] on button at bounding box center [432, 332] width 103 height 22
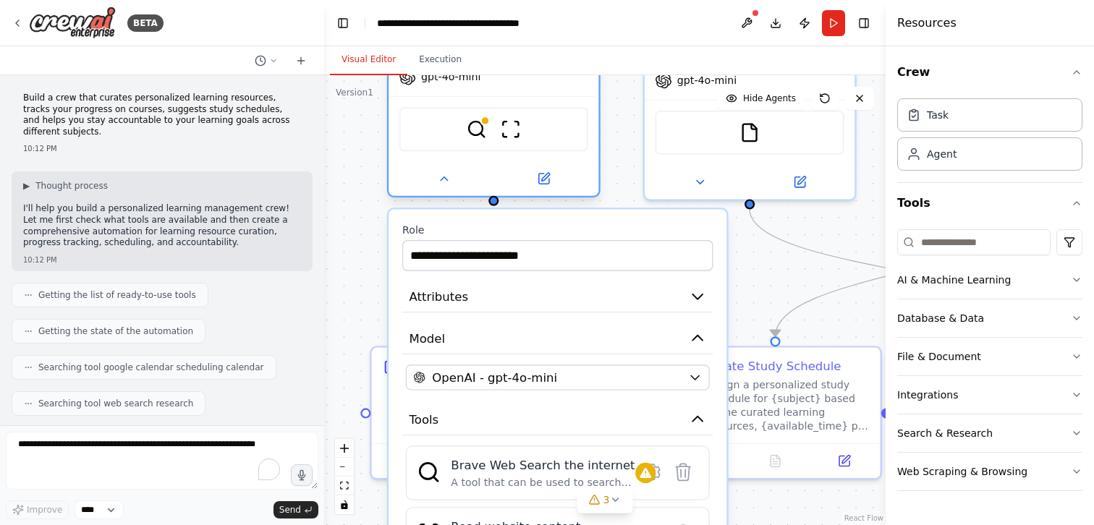
drag, startPoint x: 600, startPoint y: 300, endPoint x: 598, endPoint y: 149, distance: 150.5
click at [599, 149] on div ".deletable-edge-delete-btn { width: 20px; height: 20px; border: 0px solid #ffff…" at bounding box center [605, 300] width 562 height 450
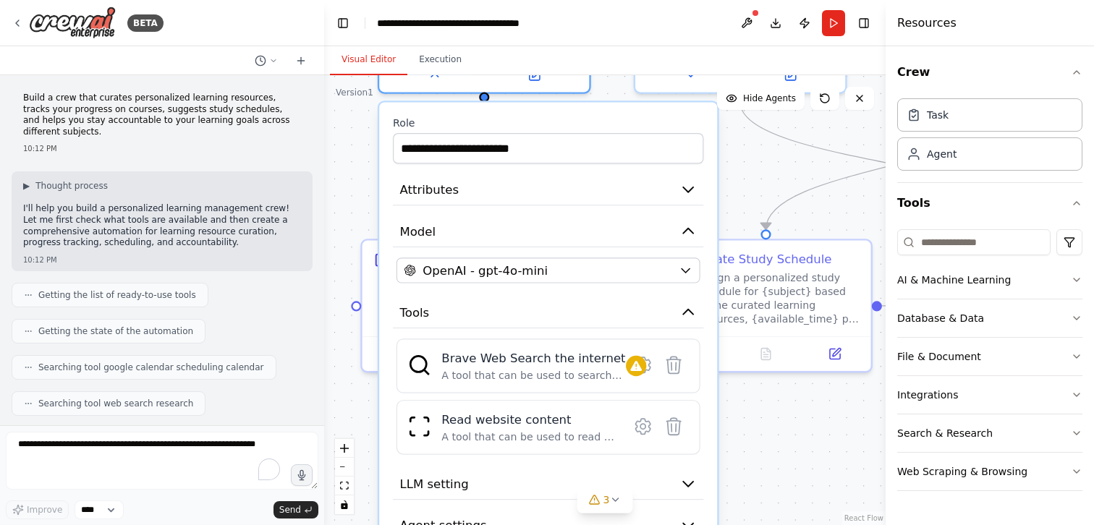
drag, startPoint x: 765, startPoint y: 264, endPoint x: 756, endPoint y: 157, distance: 107.5
click at [756, 157] on div ".deletable-edge-delete-btn { width: 20px; height: 20px; border: 0px solid #ffff…" at bounding box center [605, 300] width 562 height 450
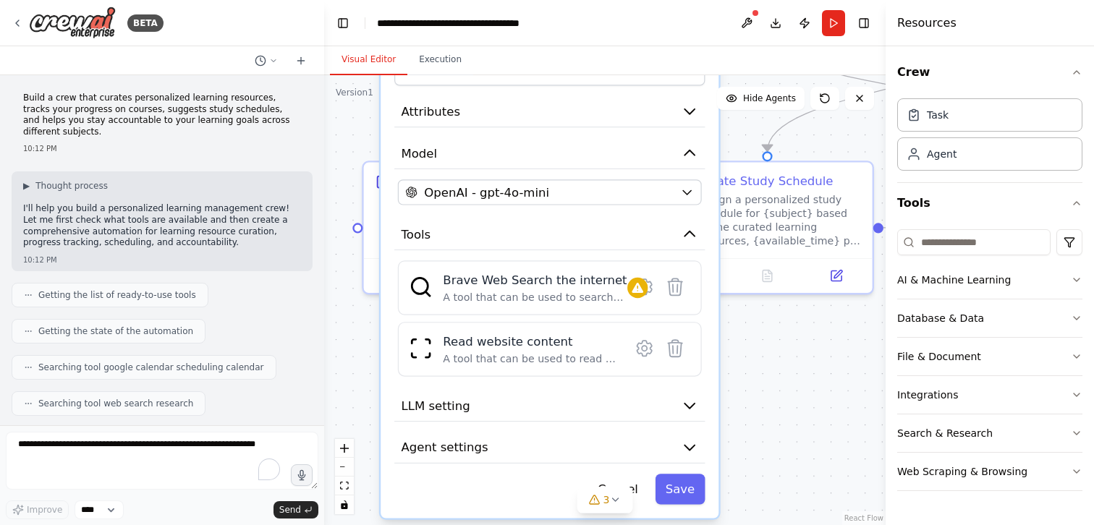
drag, startPoint x: 786, startPoint y: 421, endPoint x: 787, endPoint y: 343, distance: 78.2
click at [787, 343] on div ".deletable-edge-delete-btn { width: 20px; height: 20px; border: 0px solid #ffff…" at bounding box center [605, 300] width 562 height 450
click at [648, 288] on icon at bounding box center [645, 286] width 14 height 15
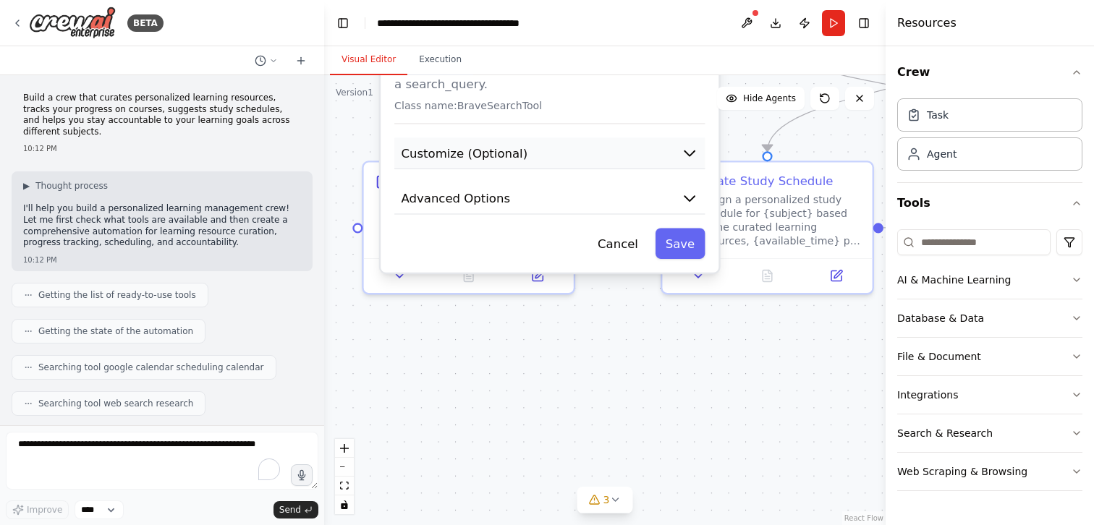
click at [659, 161] on button "Customize (Optional)" at bounding box center [549, 154] width 310 height 32
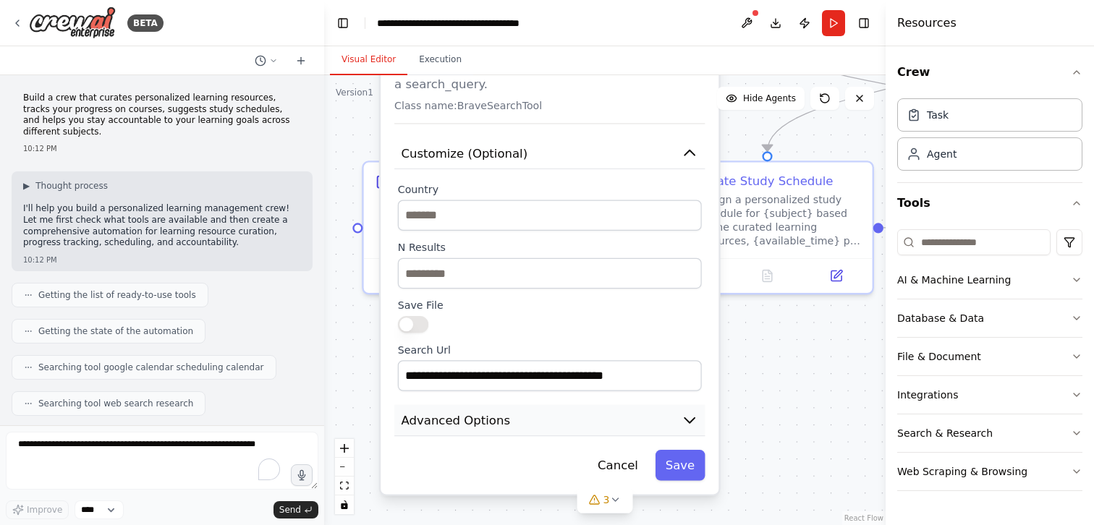
click at [557, 419] on button "Advanced Options" at bounding box center [549, 421] width 310 height 32
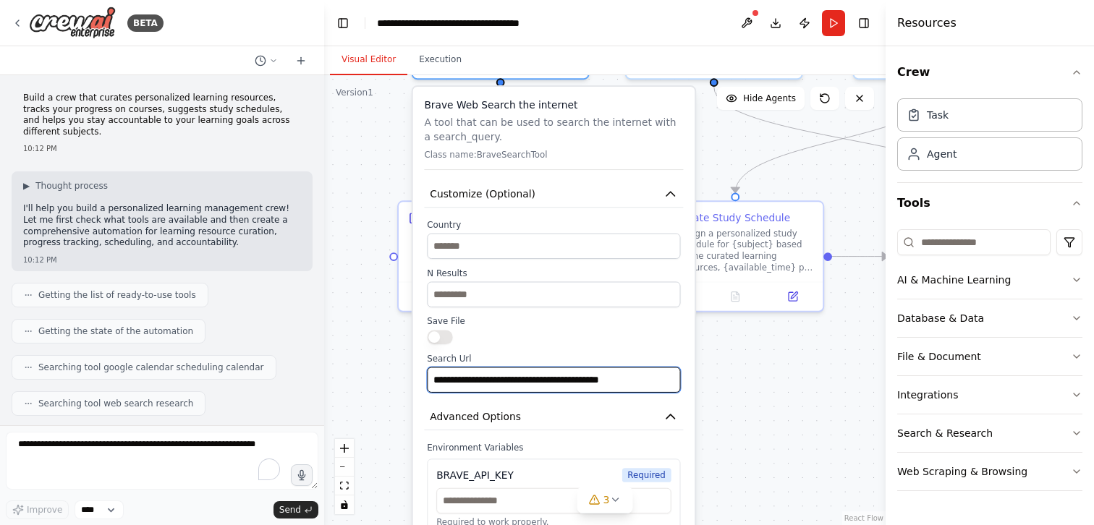
click at [585, 389] on input "**********" at bounding box center [553, 380] width 253 height 25
click at [731, 366] on div ".deletable-edge-delete-btn { width: 20px; height: 20px; border: 0px solid #ffff…" at bounding box center [605, 300] width 562 height 450
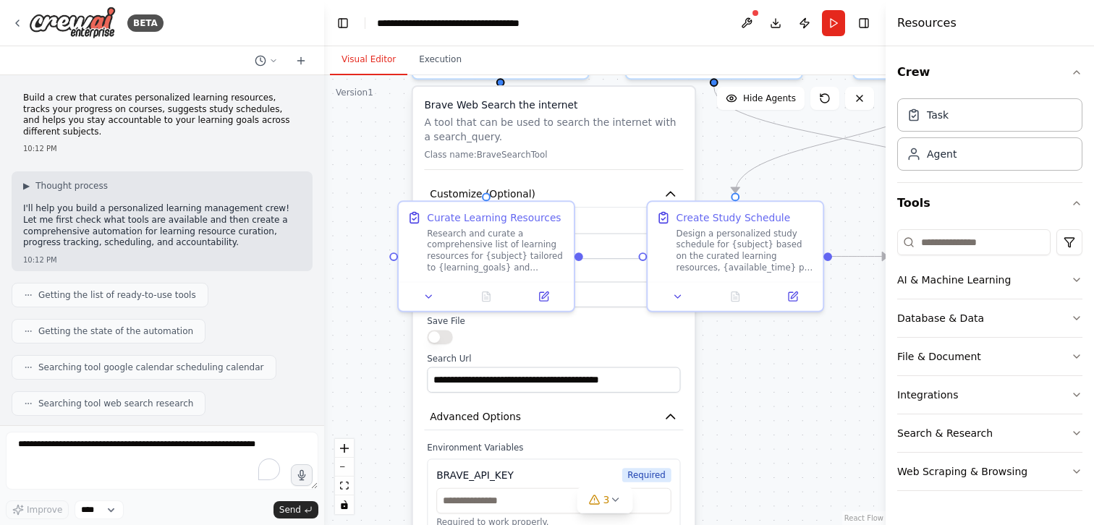
click at [447, 141] on p "A tool that can be used to search the internet with a search_query." at bounding box center [553, 129] width 259 height 28
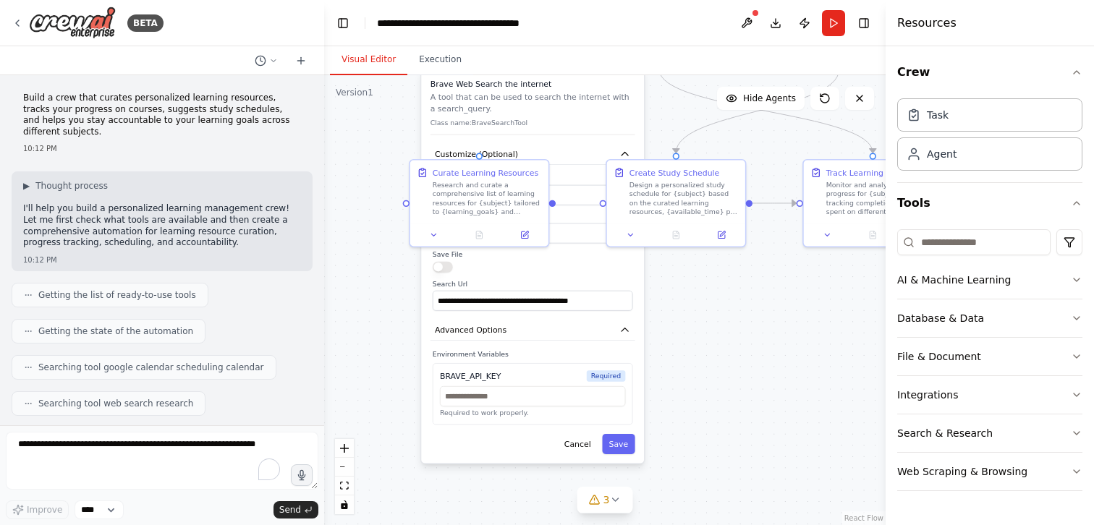
drag, startPoint x: 391, startPoint y: 407, endPoint x: 390, endPoint y: 334, distance: 73.1
click at [391, 334] on div ".deletable-edge-delete-btn { width: 20px; height: 20px; border: 0px solid #ffff…" at bounding box center [605, 300] width 562 height 450
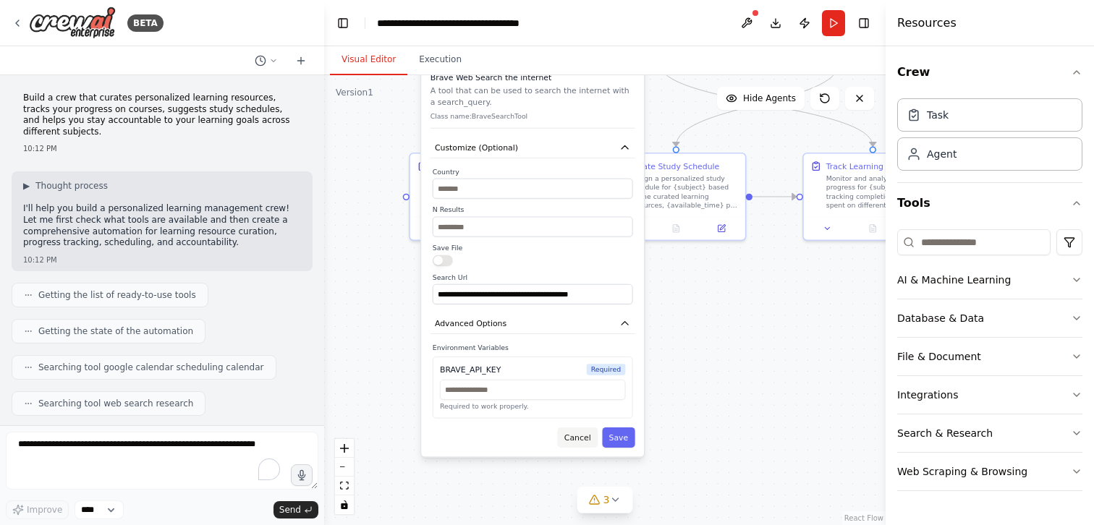
click at [591, 441] on button "Cancel" at bounding box center [577, 438] width 41 height 20
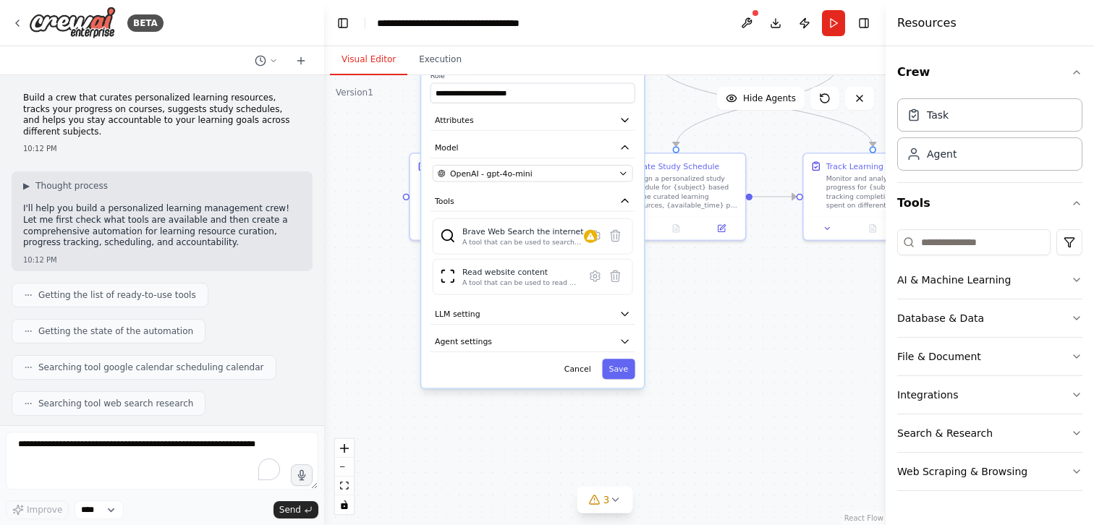
click at [588, 379] on div "**********" at bounding box center [532, 226] width 223 height 326
click at [582, 376] on button "Cancel" at bounding box center [577, 369] width 41 height 20
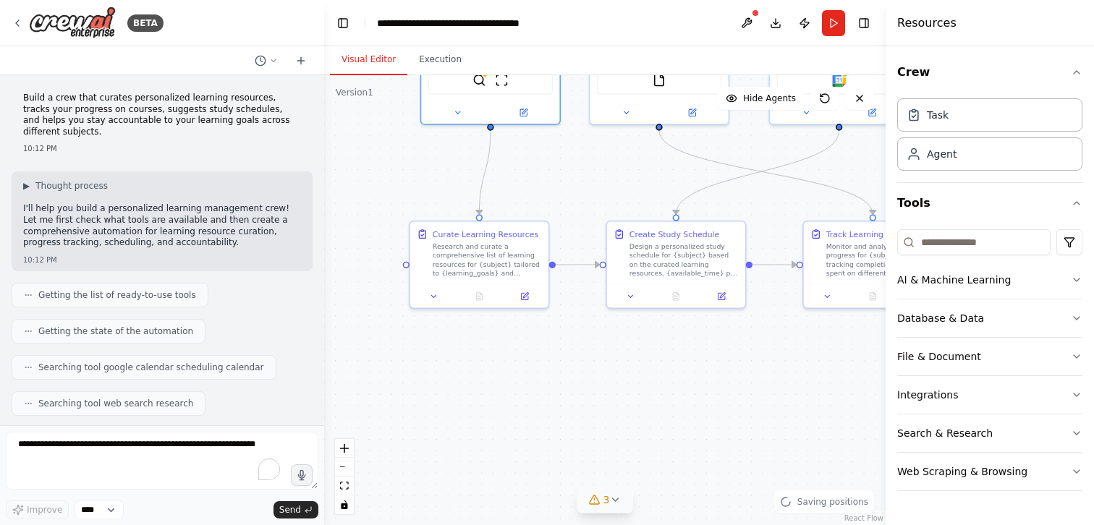
drag, startPoint x: 625, startPoint y: 317, endPoint x: 625, endPoint y: 496, distance: 179.5
click at [626, 495] on div "Version 1 Show Tools Hide Agents .deletable-edge-delete-btn { width: 20px; heig…" at bounding box center [605, 300] width 562 height 450
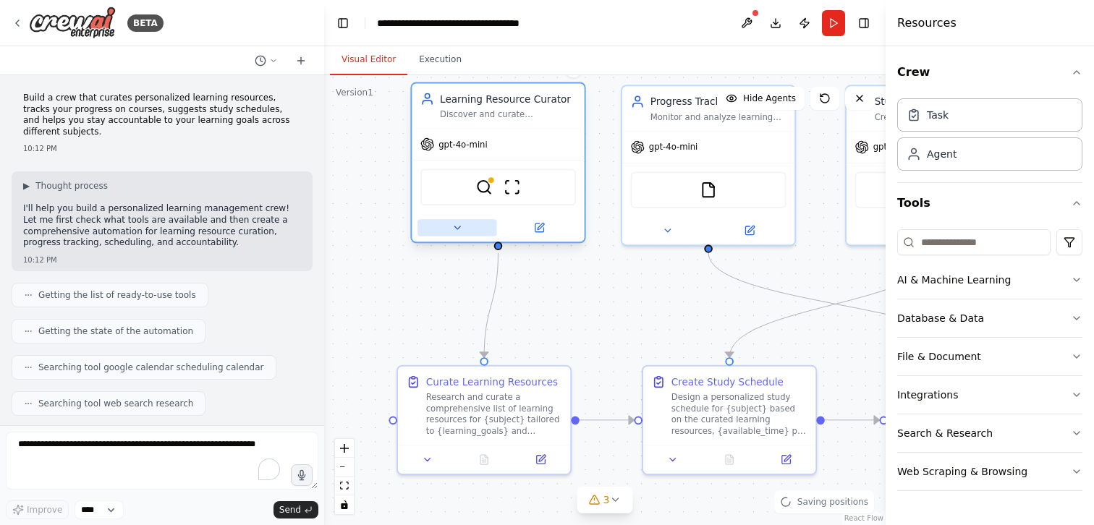
click at [465, 226] on button at bounding box center [457, 227] width 79 height 17
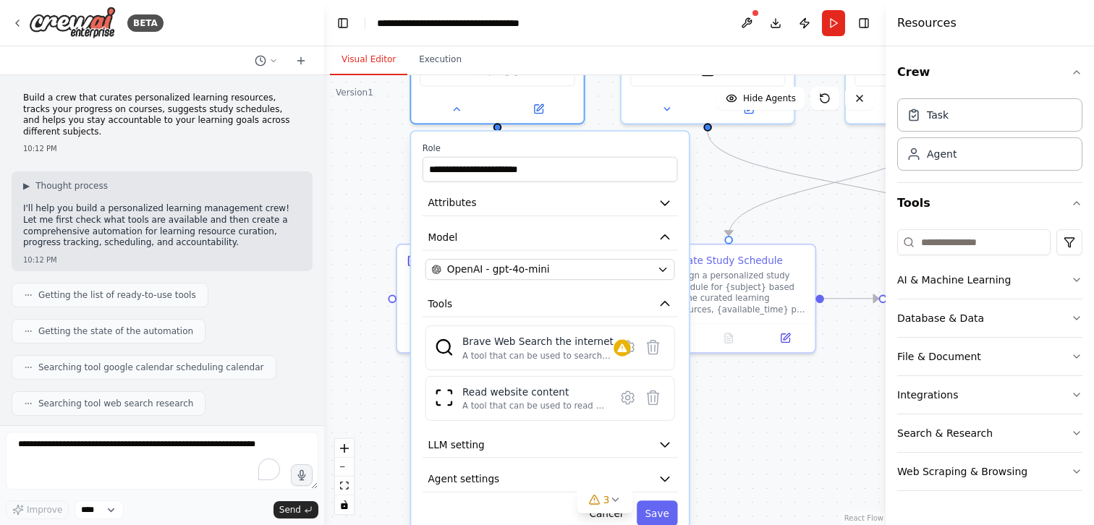
drag, startPoint x: 388, startPoint y: 386, endPoint x: 388, endPoint y: 264, distance: 121.6
click at [388, 264] on div ".deletable-edge-delete-btn { width: 20px; height: 20px; border: 0px solid #ffff…" at bounding box center [605, 300] width 562 height 450
click at [651, 348] on icon at bounding box center [654, 348] width 12 height 14
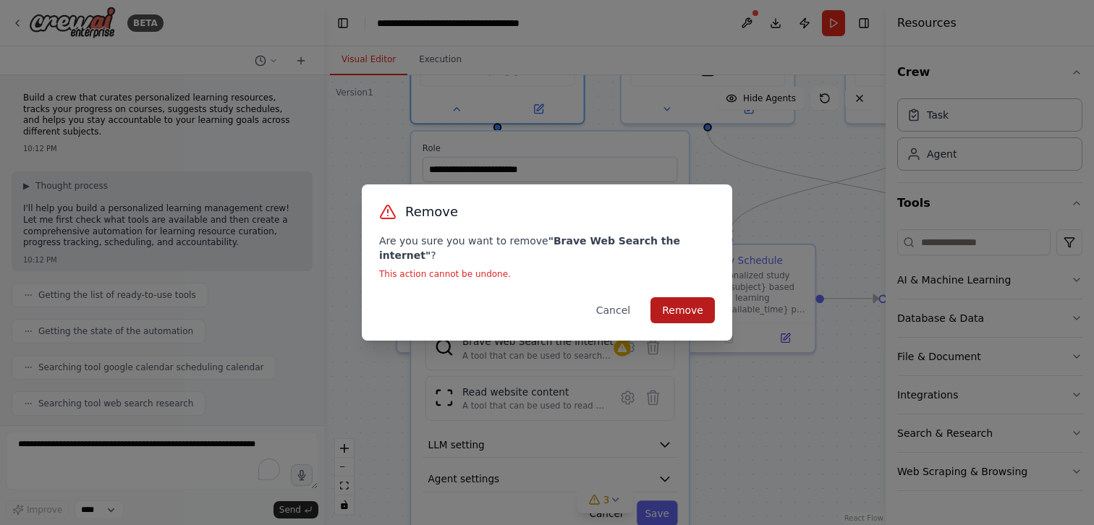
click at [682, 300] on button "Remove" at bounding box center [683, 310] width 64 height 26
click at [668, 302] on button "Remove" at bounding box center [683, 310] width 64 height 26
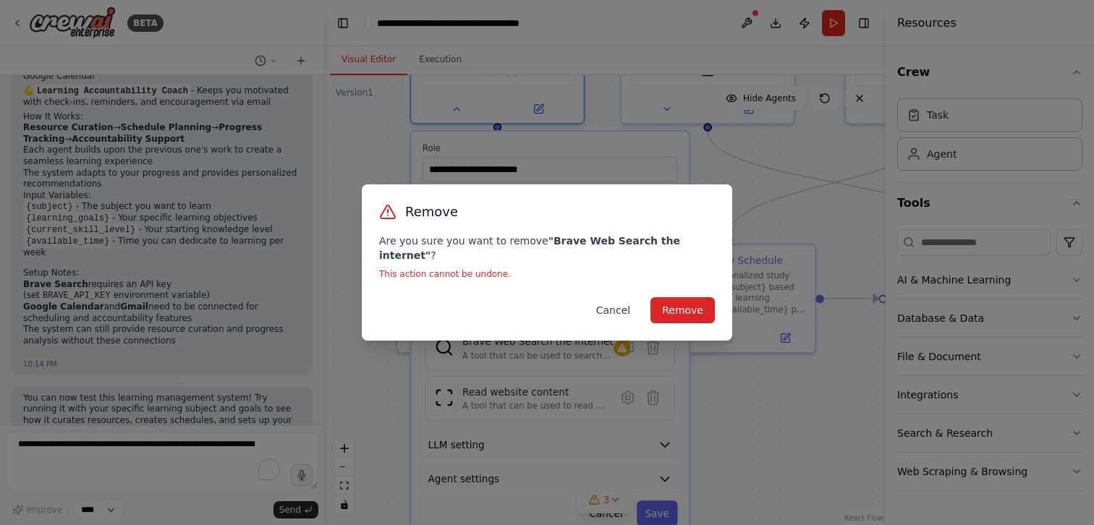
click at [619, 301] on button "Cancel" at bounding box center [613, 310] width 57 height 26
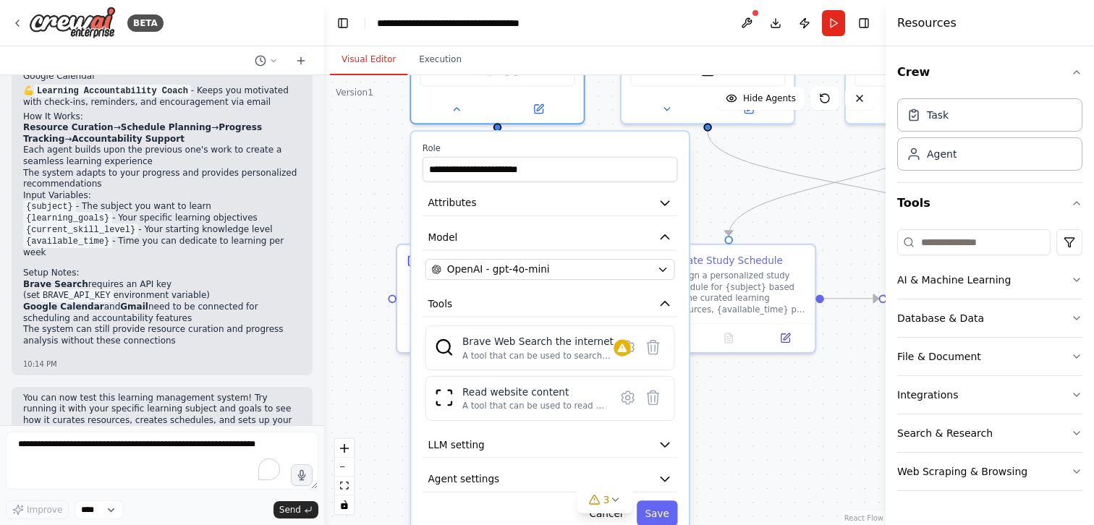
click at [737, 407] on div ".deletable-edge-delete-btn { width: 20px; height: 20px; border: 0px solid #ffff…" at bounding box center [605, 300] width 562 height 450
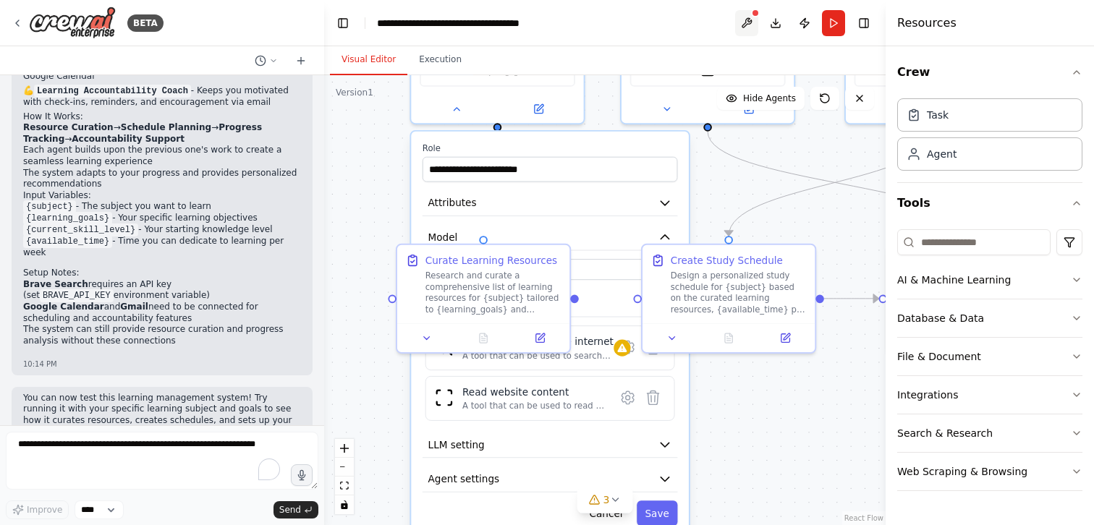
click at [750, 17] on button at bounding box center [746, 23] width 23 height 26
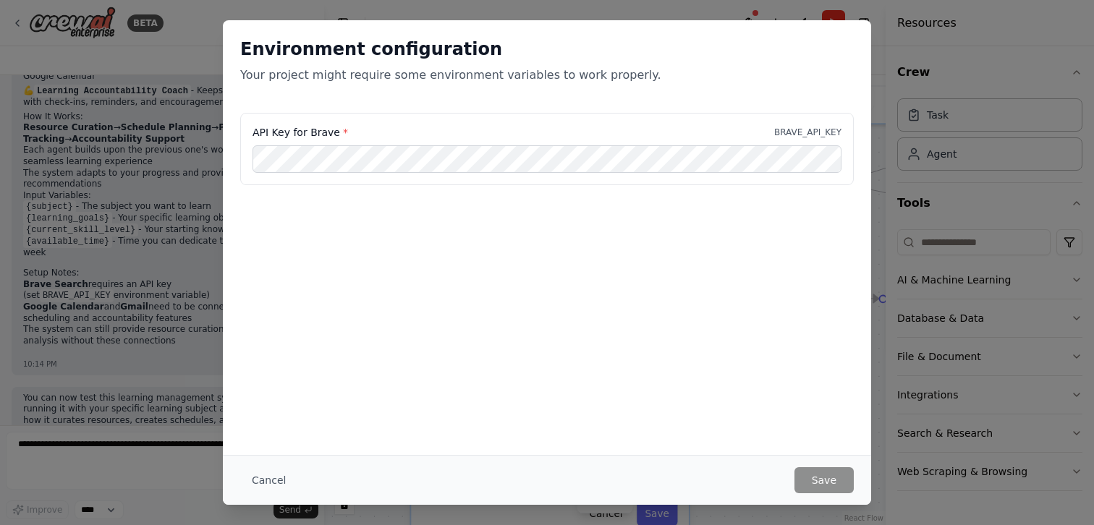
click at [281, 465] on div "Cancel Save" at bounding box center [547, 480] width 648 height 50
click at [280, 475] on button "Cancel" at bounding box center [268, 481] width 57 height 26
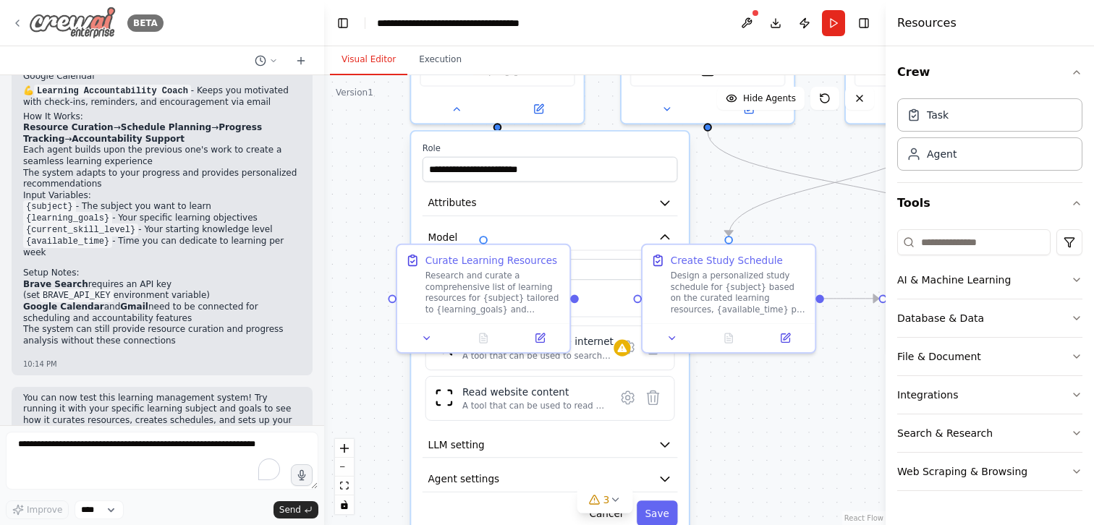
click at [17, 26] on icon at bounding box center [18, 23] width 12 height 12
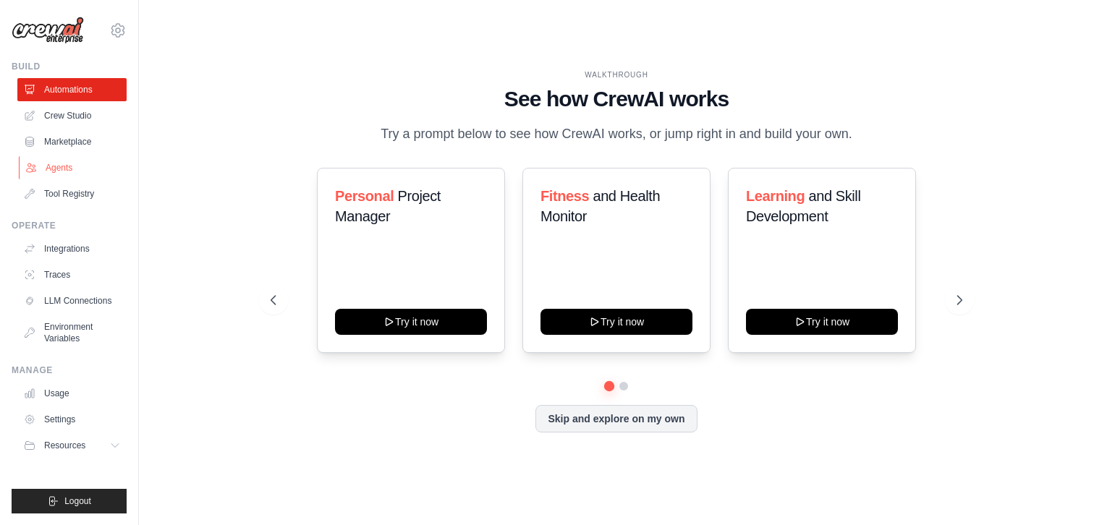
click at [95, 168] on link "Agents" at bounding box center [73, 167] width 109 height 23
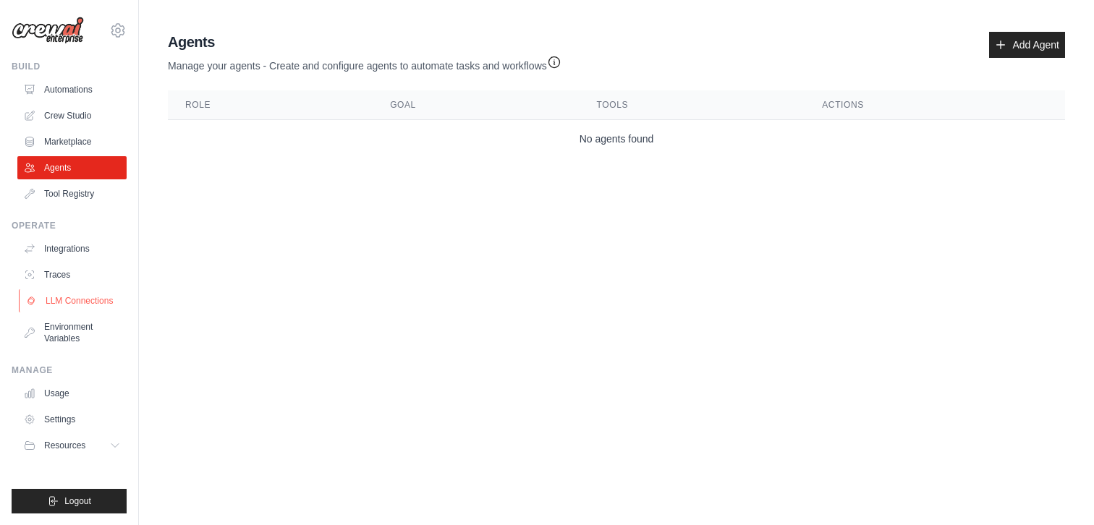
click at [79, 297] on link "LLM Connections" at bounding box center [73, 300] width 109 height 23
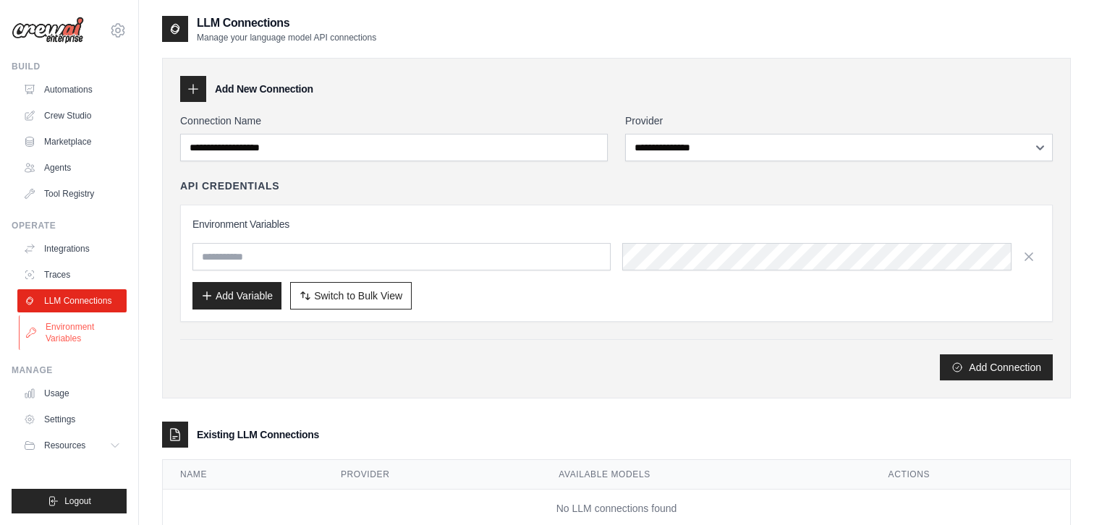
click at [75, 335] on link "Environment Variables" at bounding box center [73, 333] width 109 height 35
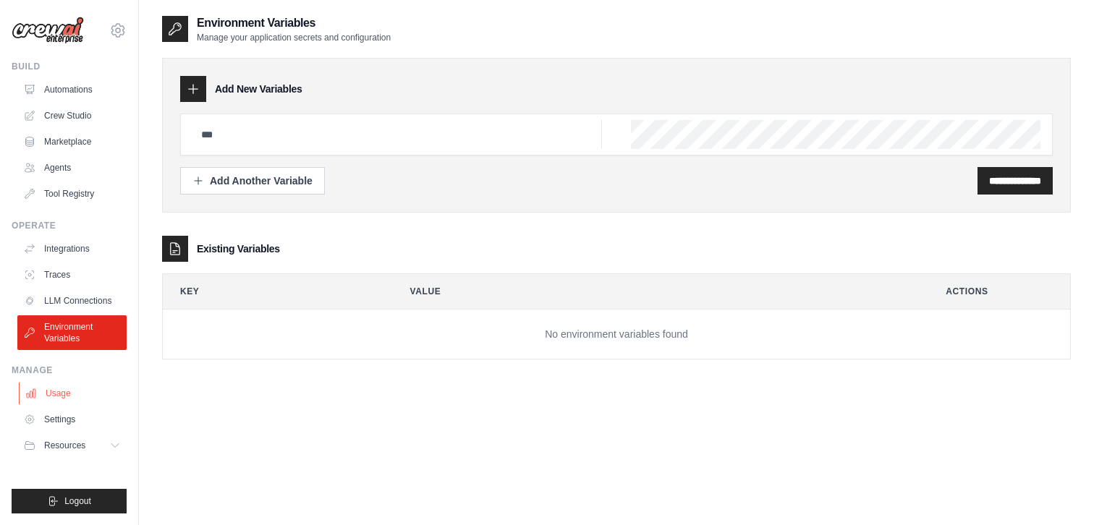
click at [60, 397] on link "Usage" at bounding box center [73, 393] width 109 height 23
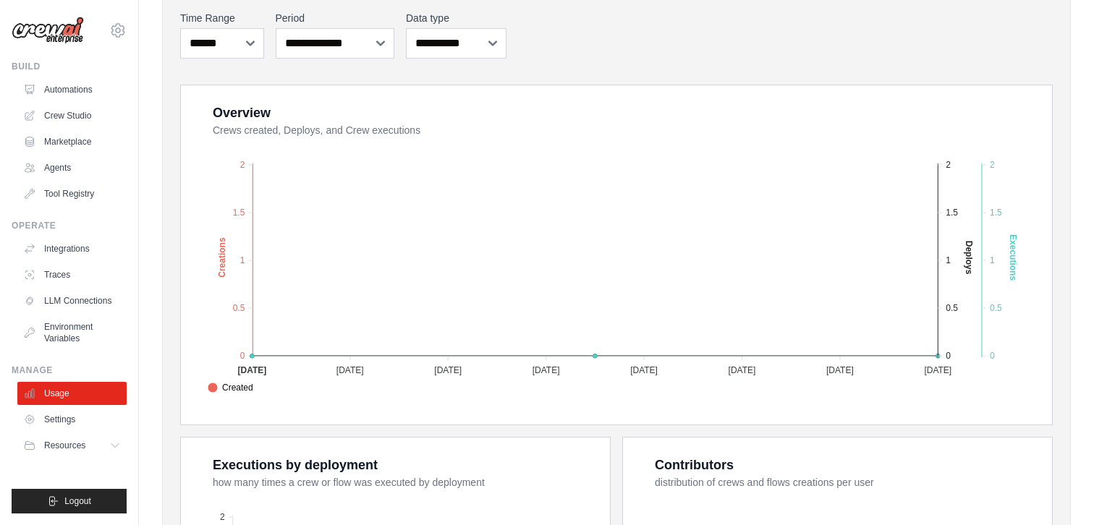
scroll to position [13, 0]
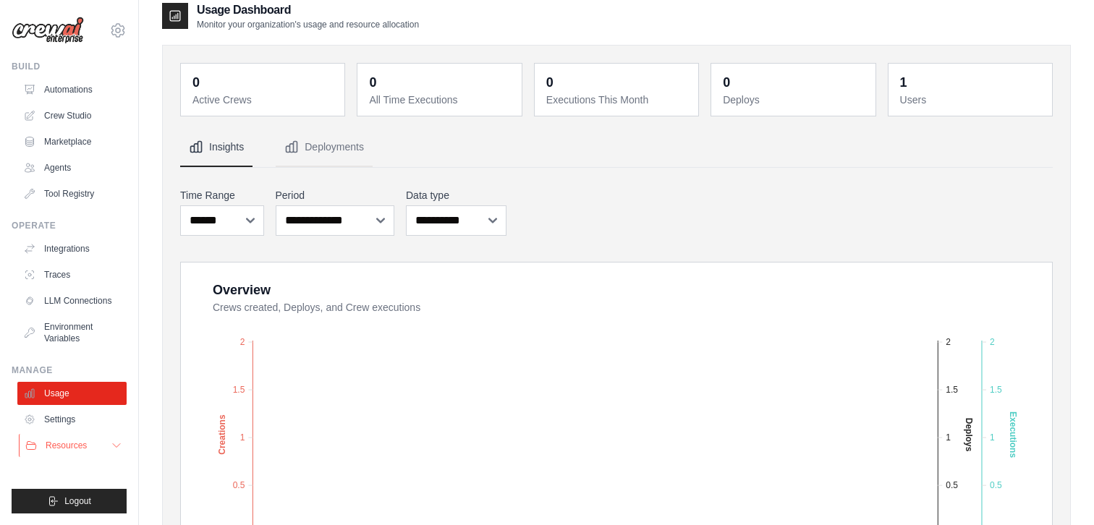
click at [106, 447] on button "Resources" at bounding box center [73, 445] width 109 height 23
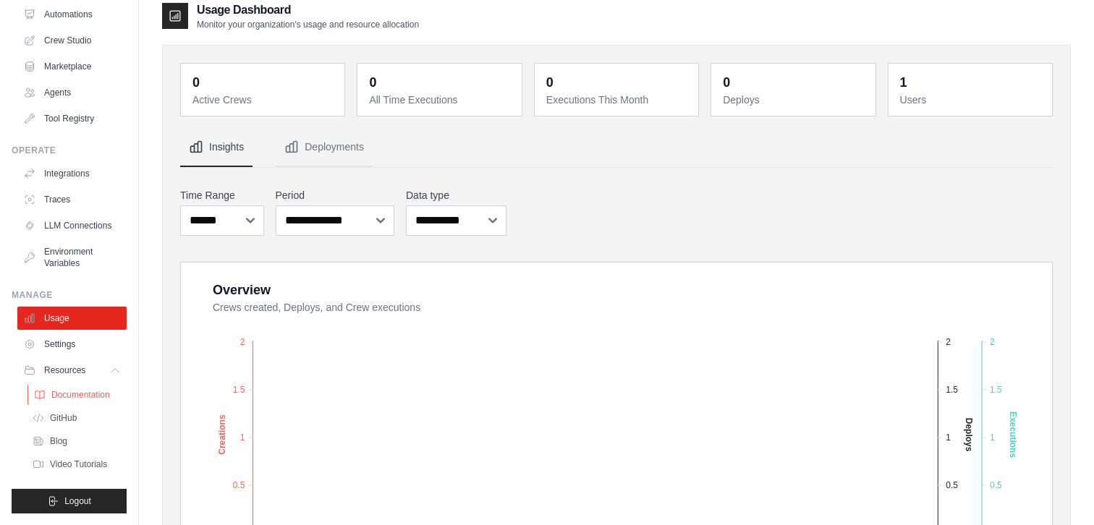
click at [91, 394] on span "Documentation" at bounding box center [80, 395] width 59 height 12
